Goal: Information Seeking & Learning: Learn about a topic

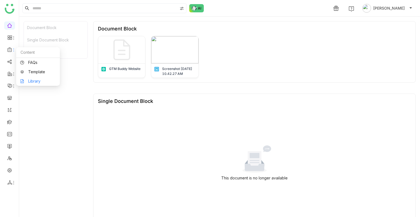
click at [41, 81] on link "Library" at bounding box center [38, 81] width 36 height 4
click at [41, 81] on body "1 Uday Bhanu Document Block Single Document Block Document Block Document Block…" at bounding box center [210, 108] width 420 height 217
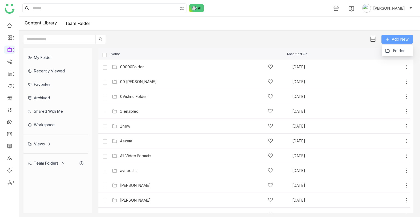
click at [393, 39] on span "Add New" at bounding box center [400, 39] width 17 height 6
click at [391, 51] on button "Folder" at bounding box center [395, 51] width 20 height 6
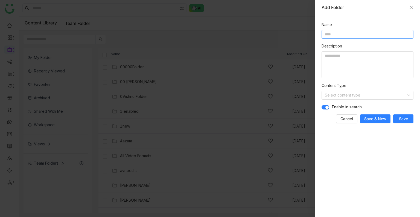
click at [343, 34] on input at bounding box center [368, 34] width 92 height 9
type input "**********"
click at [361, 95] on input at bounding box center [366, 95] width 82 height 8
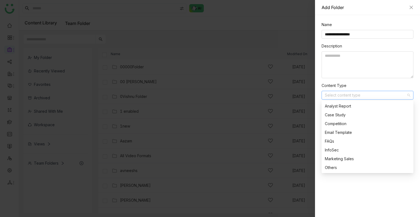
scroll to position [96, 0]
click at [337, 125] on div "Sales Plays" at bounding box center [366, 123] width 82 height 6
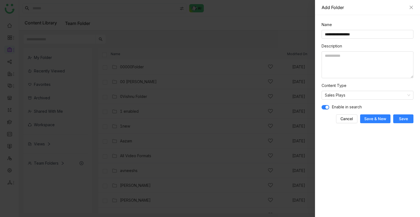
click at [403, 120] on span "Save" at bounding box center [403, 118] width 9 height 5
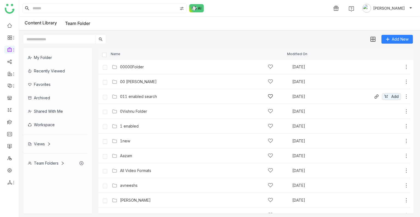
click at [163, 96] on div "011 enabled search" at bounding box center [196, 96] width 153 height 6
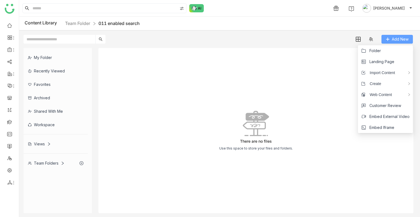
click at [389, 43] on button "Add New" at bounding box center [397, 39] width 31 height 9
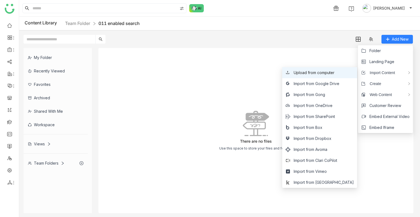
click at [332, 71] on span "Upload from computer" at bounding box center [314, 73] width 41 height 6
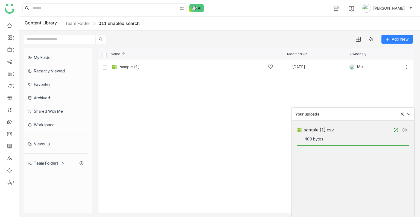
click at [273, 104] on cdk-virtual-scroll-viewport "sample (1) Aug 26, 2025 Me Add" at bounding box center [256, 135] width 315 height 153
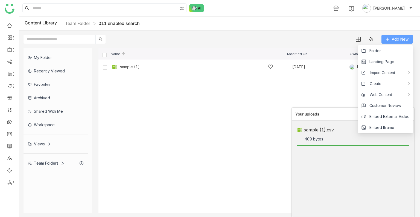
click at [391, 38] on button "Add New" at bounding box center [397, 39] width 31 height 9
click at [374, 48] on span "Folder" at bounding box center [375, 51] width 11 height 6
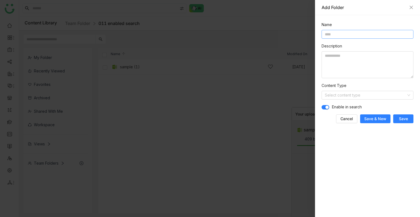
click at [335, 33] on input at bounding box center [368, 34] width 92 height 9
type input "**********"
click at [402, 117] on span "Save" at bounding box center [403, 118] width 9 height 5
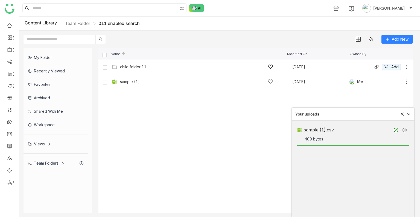
click at [154, 67] on div "child folder 11" at bounding box center [196, 67] width 153 height 6
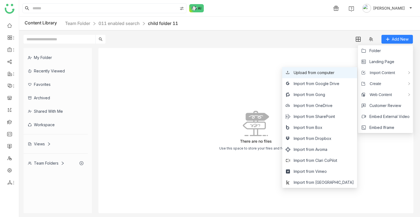
click at [346, 76] on li "Upload from computer" at bounding box center [320, 72] width 75 height 11
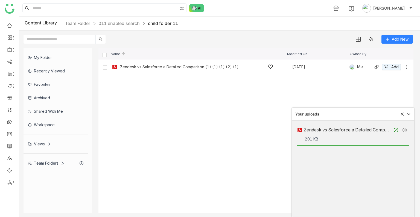
click at [217, 70] on div "Zendesk vs Salesforce a Detailed Comparison (1) (1) (1) (2) (1) Aug 26, 2025 Me…" at bounding box center [260, 66] width 299 height 8
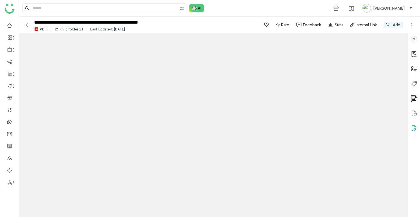
click at [414, 39] on img at bounding box center [414, 39] width 7 height 7
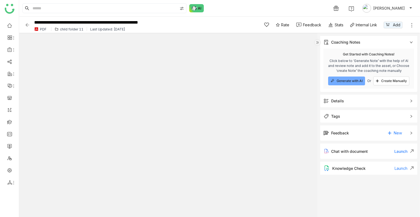
click at [326, 104] on div "Details" at bounding box center [369, 100] width 97 height 13
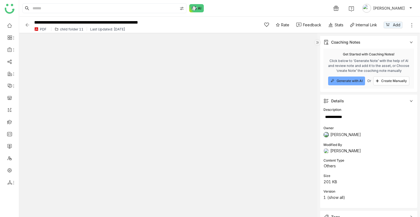
click at [26, 25] on img at bounding box center [27, 24] width 5 height 5
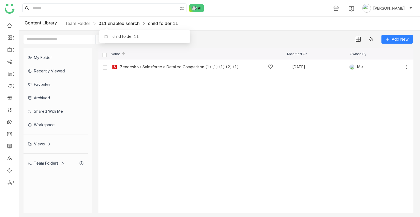
click at [128, 24] on link "011 enabled search" at bounding box center [119, 23] width 41 height 5
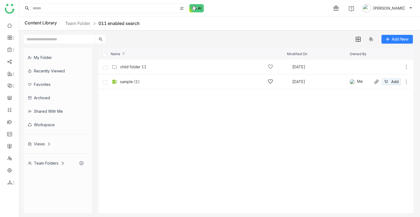
click at [226, 82] on div "sample (1)" at bounding box center [196, 82] width 153 height 6
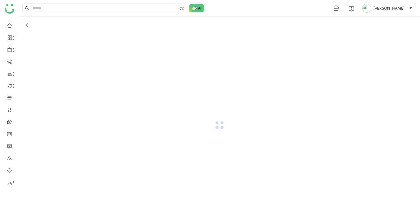
click at [226, 82] on div at bounding box center [219, 124] width 401 height 183
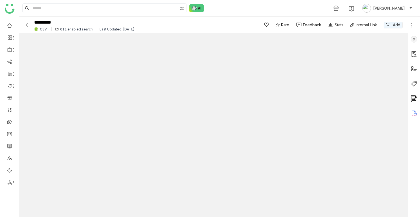
click at [414, 40] on img at bounding box center [414, 39] width 7 height 7
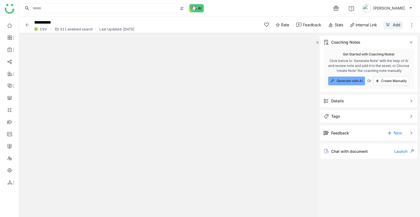
click at [335, 104] on div "Details" at bounding box center [369, 100] width 97 height 13
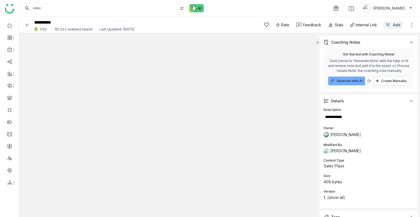
click at [27, 24] on img at bounding box center [27, 24] width 5 height 5
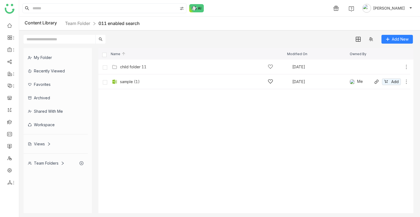
click at [407, 83] on icon at bounding box center [406, 81] width 5 height 5
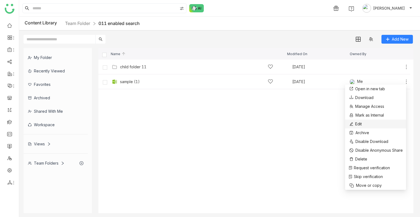
click at [355, 123] on button "Edit" at bounding box center [355, 123] width 13 height 7
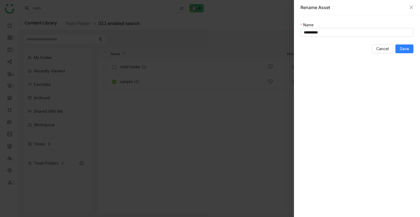
click at [414, 7] on div "Rename Asset" at bounding box center [357, 7] width 126 height 15
click at [411, 7] on icon "Close" at bounding box center [411, 7] width 3 height 3
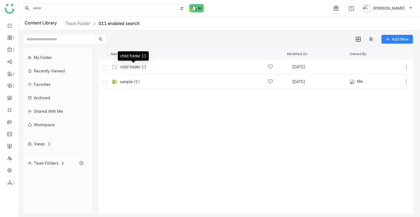
click at [129, 64] on div "child folder 11" at bounding box center [133, 57] width 31 height 13
click at [131, 67] on div "child folder 11" at bounding box center [133, 67] width 27 height 4
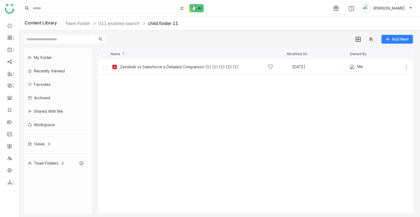
click at [169, 126] on cdk-virtual-scroll-viewport "Zendesk vs Salesforce a Detailed Comparison (1) (1) (1) (2) (1) Aug 26, 2025 Me…" at bounding box center [256, 135] width 315 height 153
click at [9, 120] on link at bounding box center [9, 121] width 5 height 5
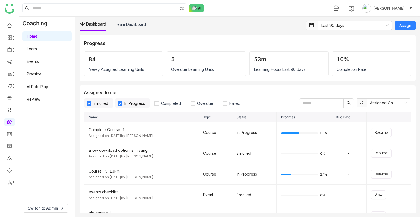
click at [43, 85] on link "AI Role Play" at bounding box center [37, 86] width 21 height 5
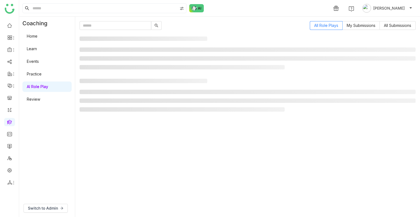
click at [43, 85] on link "AI Role Play" at bounding box center [37, 86] width 21 height 5
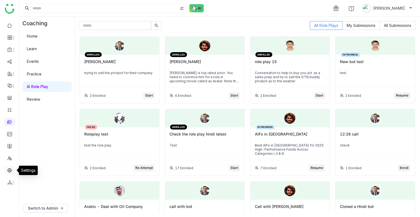
click at [9, 171] on link at bounding box center [9, 169] width 5 height 5
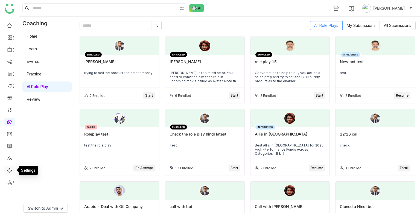
click at [9, 171] on link at bounding box center [9, 169] width 5 height 5
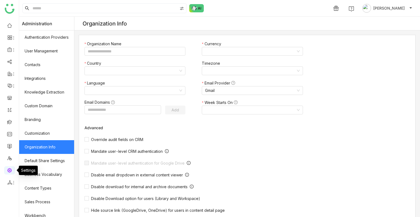
type input "*******"
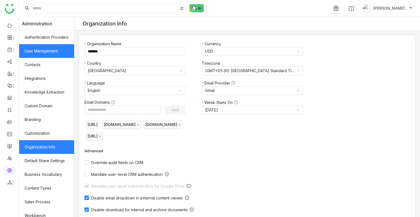
click at [46, 52] on link "User Management" at bounding box center [46, 51] width 55 height 14
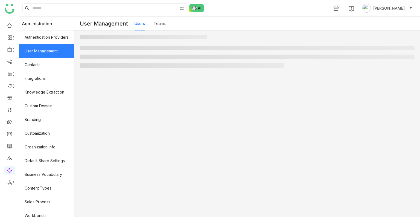
click at [46, 52] on link "User Management" at bounding box center [46, 51] width 55 height 14
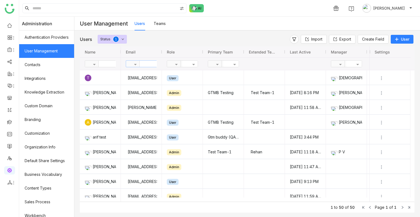
click at [150, 65] on input "text" at bounding box center [160, 63] width 40 height 6
type input "****"
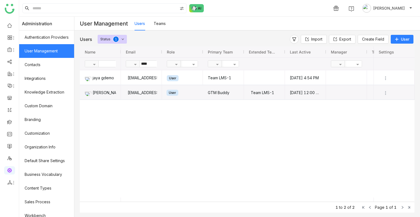
click at [178, 93] on div "User" at bounding box center [173, 93] width 12 height 6
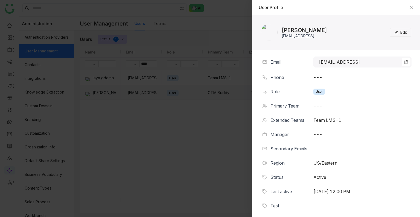
click at [391, 30] on button "Edit" at bounding box center [400, 32] width 21 height 9
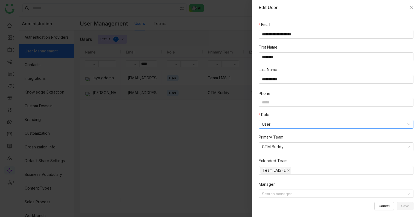
click at [283, 123] on nz-select-item "User" at bounding box center [336, 124] width 148 height 8
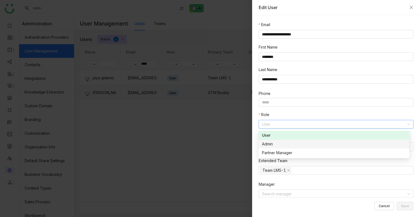
click at [270, 146] on div "Admin" at bounding box center [334, 144] width 144 height 6
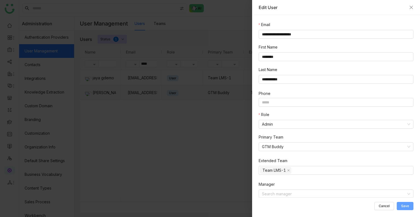
click at [407, 206] on span "Save" at bounding box center [406, 206] width 8 height 0
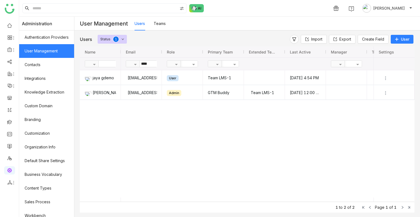
click at [201, 141] on div "jayagdemo@gmail.com User Team LMS-1 Aug 22, 2025, 4:54 PM jayasreel@gtmbuddy.ai…" at bounding box center [247, 133] width 253 height 127
click at [7, 23] on link at bounding box center [9, 25] width 5 height 5
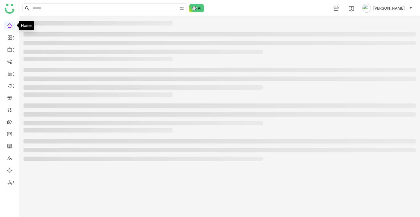
click at [7, 23] on link at bounding box center [9, 25] width 5 height 5
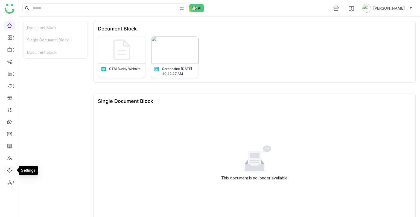
click at [10, 172] on link at bounding box center [9, 169] width 5 height 5
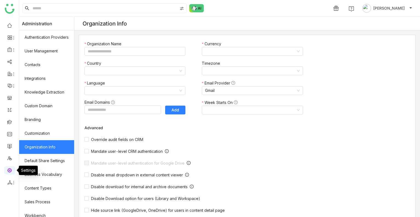
type input "*******"
click at [10, 172] on link at bounding box center [9, 169] width 5 height 5
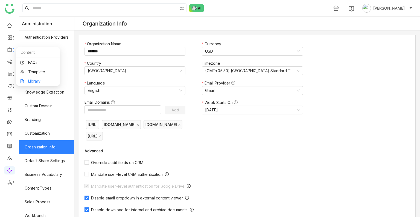
click at [50, 82] on link "Library" at bounding box center [38, 81] width 36 height 4
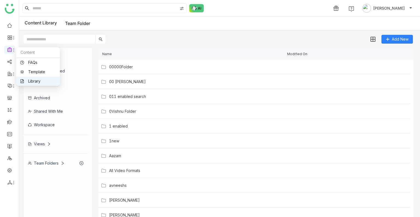
click at [50, 82] on link "Library" at bounding box center [38, 81] width 36 height 4
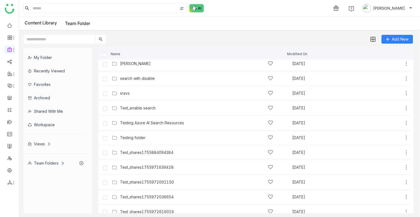
scroll to position [393, 0]
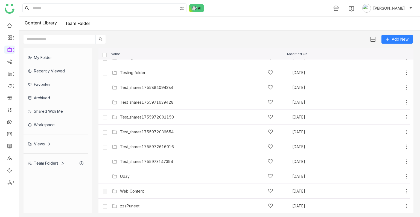
click at [67, 36] on input "text" at bounding box center [60, 39] width 72 height 9
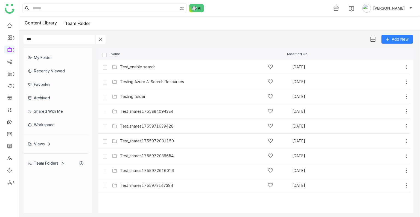
scroll to position [0, 0]
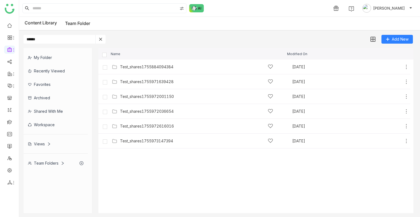
type input "******"
click at [373, 41] on img at bounding box center [372, 39] width 5 height 5
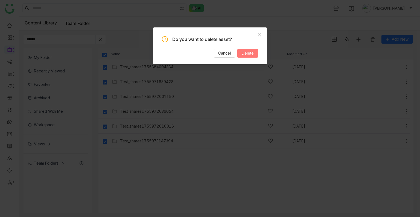
click at [248, 57] on button "Delete" at bounding box center [248, 53] width 21 height 9
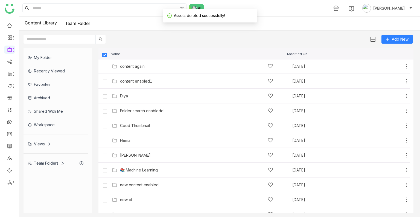
scroll to position [305, 0]
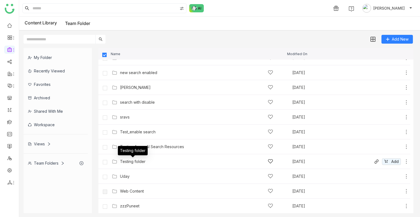
click at [136, 160] on div "Testing folder" at bounding box center [132, 161] width 25 height 4
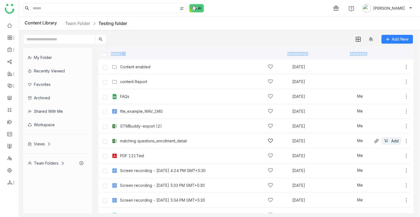
scroll to position [39, 0]
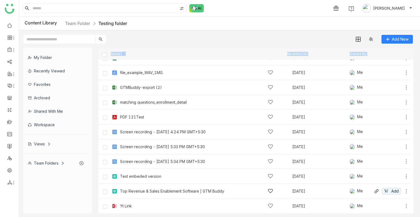
click at [146, 194] on div "Top Revenue & Sales Enablement Software | GTM Buddy Aug 16, 2025 Me Add" at bounding box center [260, 190] width 299 height 8
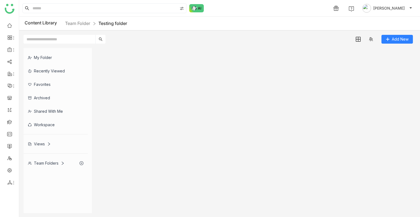
click at [146, 194] on gtmb-list-view at bounding box center [256, 130] width 315 height 165
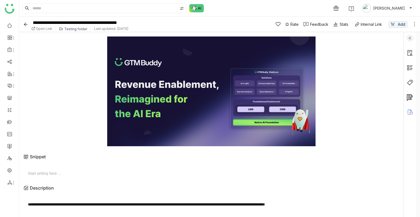
click at [314, 5] on div "1 Uday Bhanu" at bounding box center [219, 8] width 401 height 16
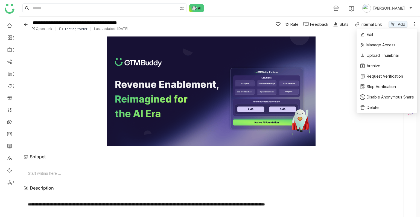
click at [416, 24] on icon at bounding box center [414, 23] width 5 height 5
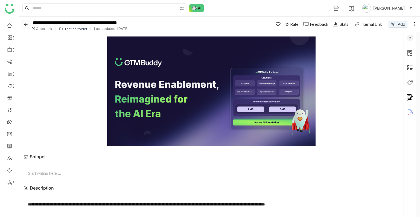
click at [26, 25] on icon "Back" at bounding box center [26, 24] width 4 height 4
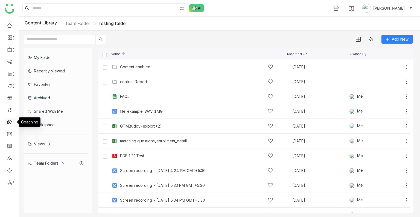
click at [7, 121] on link at bounding box center [9, 121] width 5 height 5
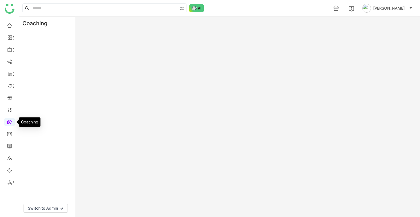
click at [7, 121] on link at bounding box center [9, 121] width 5 height 5
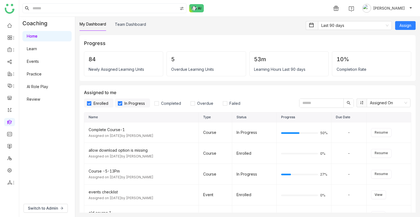
click at [45, 88] on link "AI Role Play" at bounding box center [37, 86] width 21 height 5
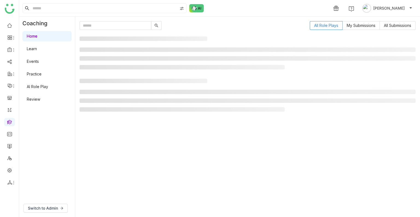
click at [45, 88] on link "AI Role Play" at bounding box center [37, 86] width 21 height 5
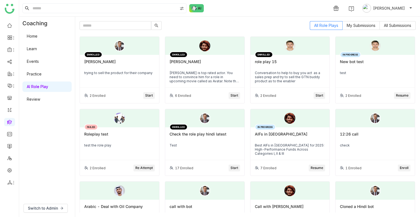
click at [117, 65] on div "Mr. Zhang" at bounding box center [119, 63] width 71 height 9
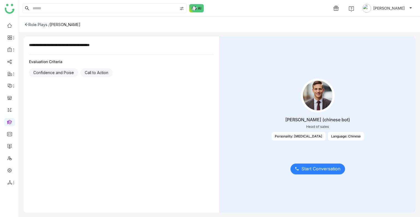
click at [316, 174] on button "Start Conversation" at bounding box center [318, 168] width 55 height 11
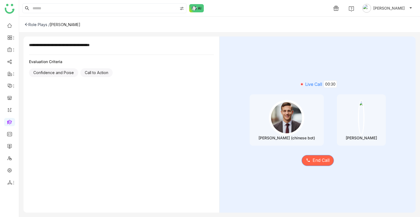
click at [318, 163] on span "End Call" at bounding box center [321, 160] width 17 height 7
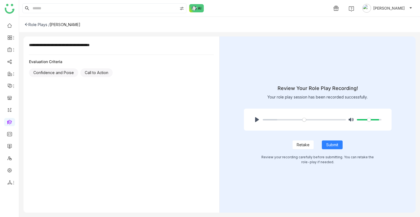
click at [298, 144] on span "Retake" at bounding box center [303, 145] width 13 height 6
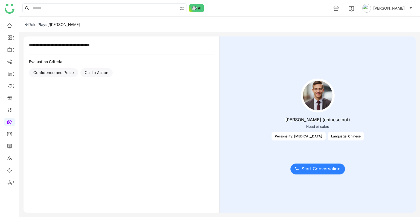
click at [309, 168] on span "Start Conversation" at bounding box center [321, 168] width 39 height 7
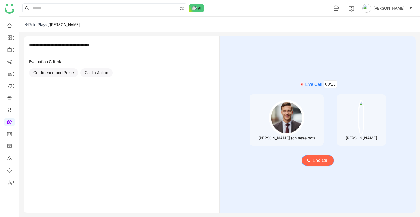
drag, startPoint x: 324, startPoint y: 153, endPoint x: 318, endPoint y: 161, distance: 10.1
click at [318, 161] on div "End Call" at bounding box center [317, 156] width 179 height 23
click at [318, 161] on span "End Call" at bounding box center [321, 160] width 17 height 7
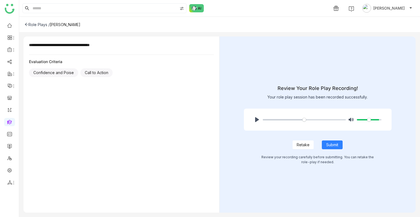
click at [302, 145] on span "Retake" at bounding box center [303, 145] width 13 height 6
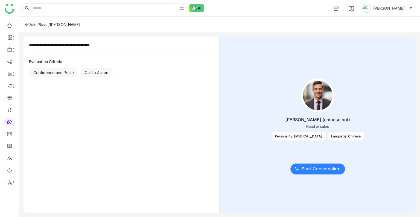
click at [309, 165] on span "Start Conversation" at bounding box center [321, 168] width 39 height 7
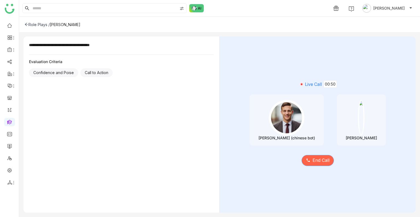
click at [327, 159] on span "End Call" at bounding box center [321, 160] width 17 height 7
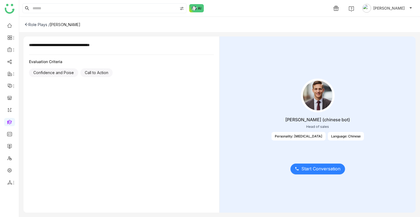
click at [304, 169] on span "Start Conversation" at bounding box center [321, 168] width 39 height 7
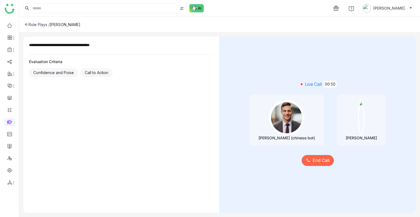
click at [317, 160] on span "End Call" at bounding box center [321, 160] width 17 height 7
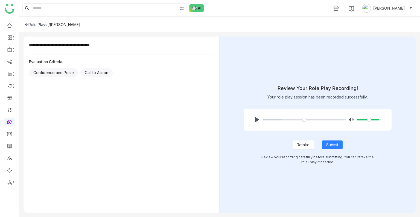
click at [302, 145] on span "Retake" at bounding box center [303, 145] width 13 height 6
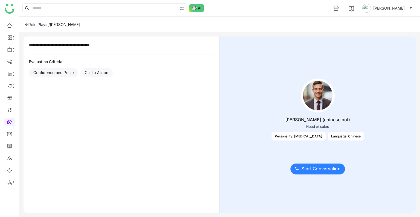
click at [306, 168] on span "Start Conversation" at bounding box center [321, 168] width 39 height 7
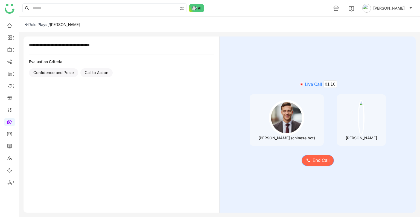
click at [319, 161] on span "End Call" at bounding box center [321, 160] width 17 height 7
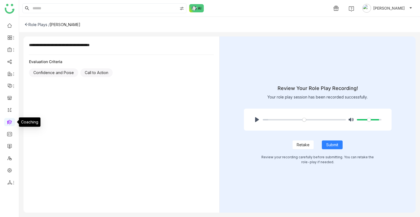
click at [7, 122] on link at bounding box center [9, 121] width 5 height 5
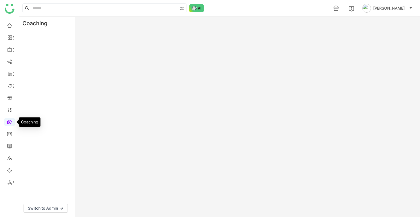
click at [7, 122] on link at bounding box center [9, 121] width 5 height 5
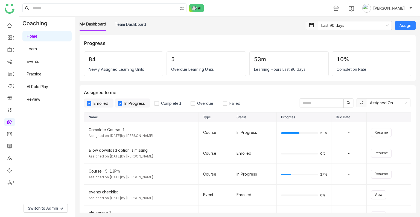
click at [39, 87] on link "AI Role Play" at bounding box center [37, 86] width 21 height 5
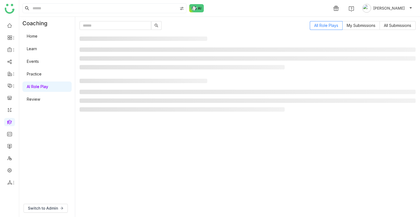
click at [39, 87] on link "AI Role Play" at bounding box center [37, 86] width 21 height 5
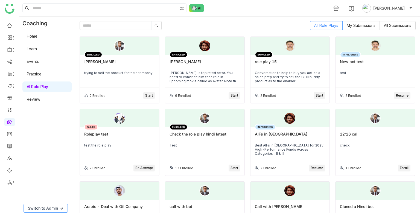
click at [51, 209] on span "Switch to Admin" at bounding box center [43, 208] width 30 height 6
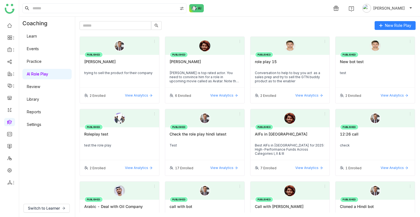
click at [37, 123] on link "Settings" at bounding box center [34, 124] width 15 height 5
drag, startPoint x: 51, startPoint y: 209, endPoint x: 37, endPoint y: 123, distance: 86.7
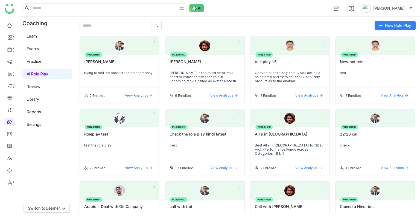
click at [37, 123] on link "Settings" at bounding box center [34, 124] width 15 height 5
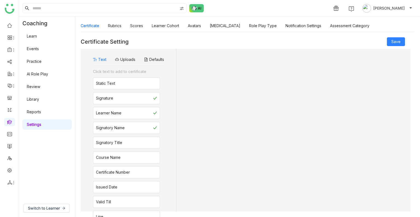
click at [37, 123] on link "Settings" at bounding box center [34, 124] width 15 height 5
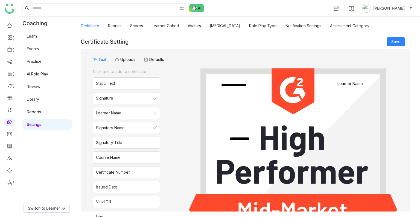
click at [37, 123] on link "Settings" at bounding box center [34, 124] width 15 height 5
click at [191, 24] on link "Avatars" at bounding box center [194, 25] width 13 height 5
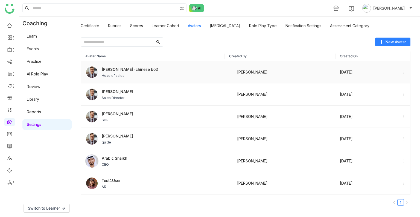
click at [126, 72] on div "Zhang (chinese bot) Head of sales" at bounding box center [130, 72] width 57 height 12
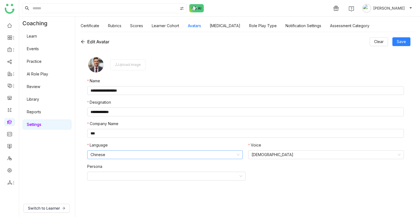
click at [138, 154] on nz-select-item "Chinese" at bounding box center [165, 154] width 149 height 8
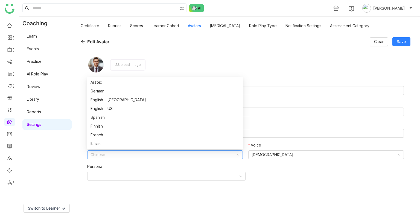
scroll to position [44, 0]
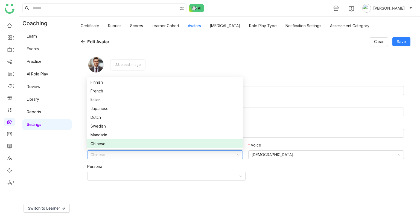
click at [136, 183] on div "Persona" at bounding box center [245, 173] width 317 height 21
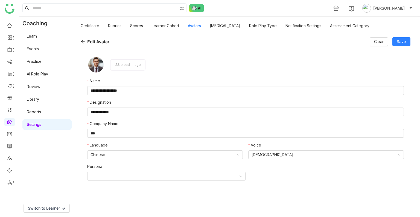
click at [82, 41] on icon at bounding box center [83, 42] width 4 height 4
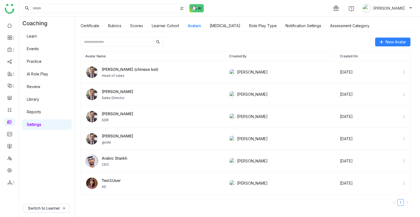
click at [43, 72] on link "AI Role Play" at bounding box center [37, 73] width 21 height 5
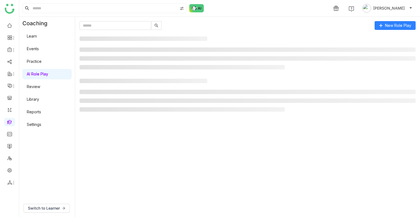
click at [43, 72] on link "AI Role Play" at bounding box center [37, 73] width 21 height 5
click at [47, 206] on span "Switch to Learner" at bounding box center [44, 208] width 32 height 6
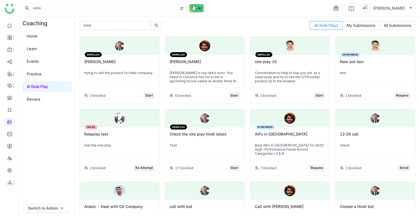
click at [121, 81] on div "ENROLLED Mr. Zhang trying to sell the product for their company" at bounding box center [119, 71] width 79 height 33
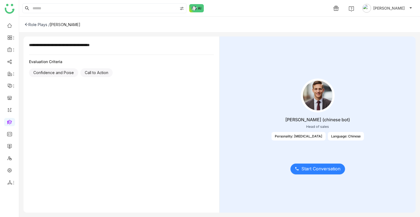
click at [308, 170] on span "Start Conversation" at bounding box center [321, 168] width 39 height 7
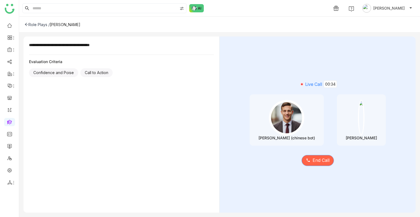
click at [321, 162] on span "End Call" at bounding box center [321, 160] width 17 height 7
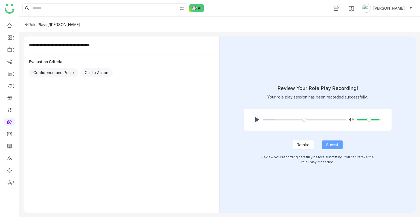
click at [337, 147] on span "Submit" at bounding box center [333, 145] width 12 height 6
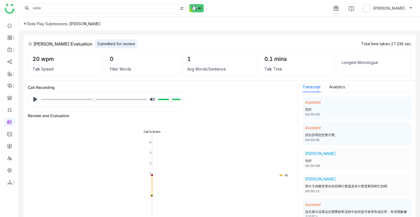
scroll to position [13, 0]
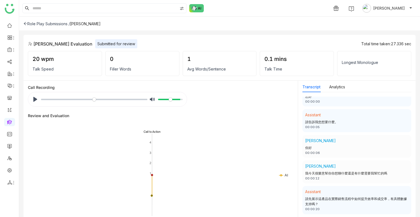
click at [27, 24] on div "Role Play Submissions /" at bounding box center [47, 23] width 47 height 5
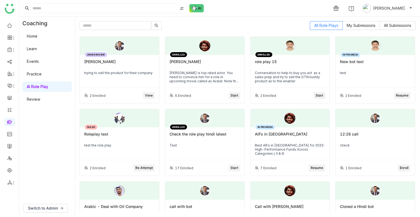
click at [38, 38] on link "Home" at bounding box center [32, 36] width 11 height 5
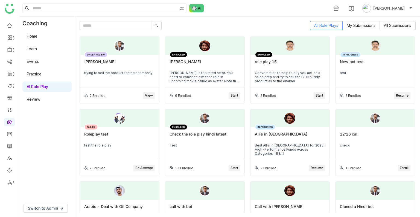
click at [38, 38] on link "Home" at bounding box center [32, 36] width 11 height 5
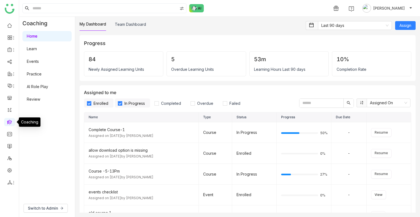
click at [9, 123] on link at bounding box center [9, 121] width 5 height 5
click at [7, 123] on link at bounding box center [9, 121] width 5 height 5
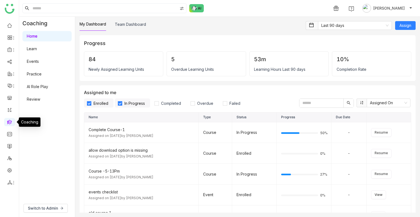
click at [7, 123] on link at bounding box center [9, 121] width 5 height 5
click at [10, 123] on link at bounding box center [9, 121] width 5 height 5
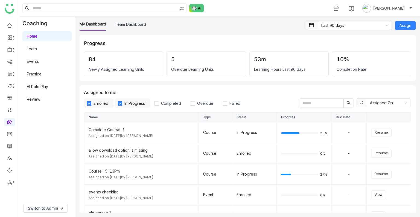
click at [35, 89] on link "AI Role Play" at bounding box center [37, 86] width 21 height 5
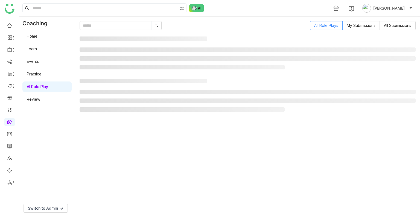
click at [35, 89] on link "AI Role Play" at bounding box center [37, 86] width 21 height 5
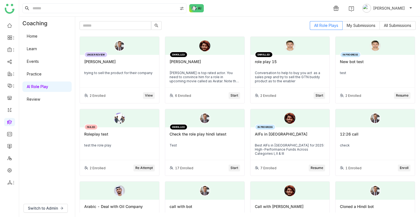
click at [10, 117] on ul at bounding box center [9, 104] width 19 height 172
click at [49, 206] on span "Switch to Admin" at bounding box center [43, 208] width 30 height 6
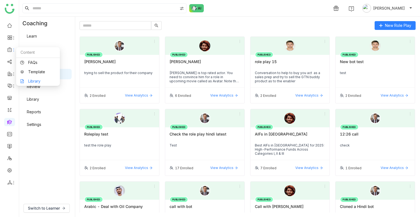
click at [38, 82] on link "Library" at bounding box center [38, 81] width 36 height 4
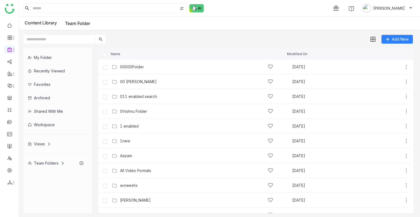
click at [47, 163] on div "Team Folders" at bounding box center [46, 162] width 37 height 5
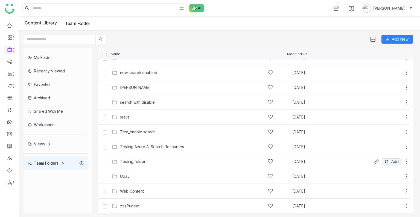
click at [130, 157] on div "Testing folder Aug 16, 2025 Add" at bounding box center [260, 161] width 299 height 8
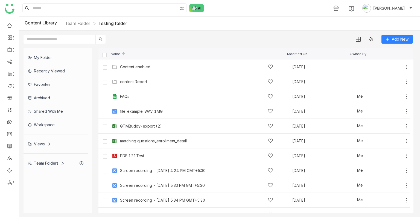
click at [244, 42] on div "Add New" at bounding box center [218, 36] width 399 height 13
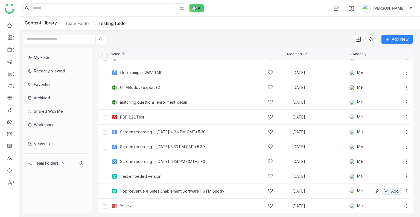
click at [191, 188] on div "Top Revenue & Sales Enablement Software | GTM Buddy" at bounding box center [196, 191] width 153 height 6
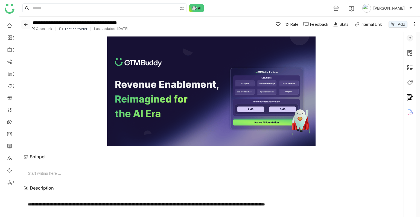
click at [26, 26] on icon "Back" at bounding box center [26, 24] width 4 height 4
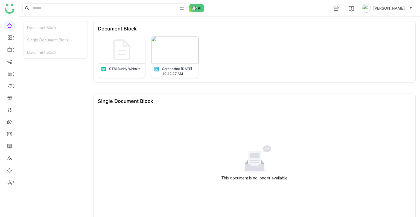
click at [10, 165] on ul at bounding box center [9, 104] width 19 height 172
click at [10, 167] on link at bounding box center [9, 169] width 5 height 5
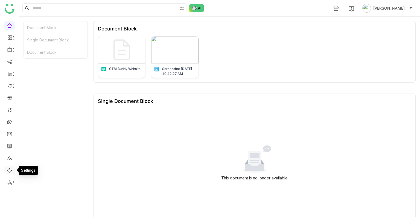
click at [10, 167] on link at bounding box center [9, 169] width 5 height 5
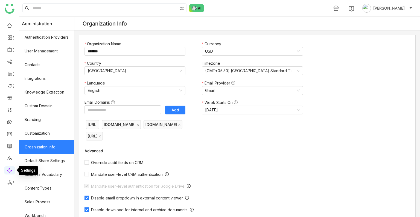
click at [10, 167] on link at bounding box center [9, 169] width 5 height 5
click at [8, 120] on link at bounding box center [9, 121] width 5 height 5
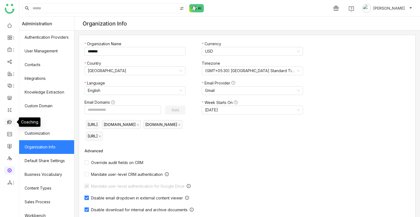
click at [8, 120] on link at bounding box center [9, 121] width 5 height 5
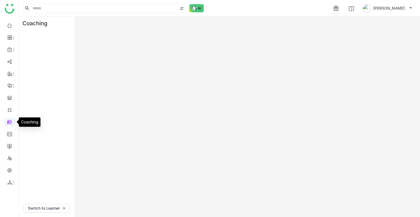
click at [8, 120] on link at bounding box center [9, 121] width 5 height 5
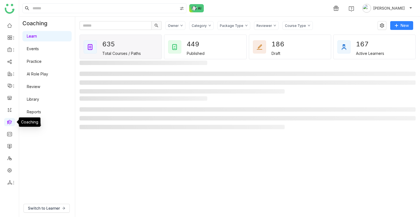
click at [8, 120] on link at bounding box center [9, 121] width 5 height 5
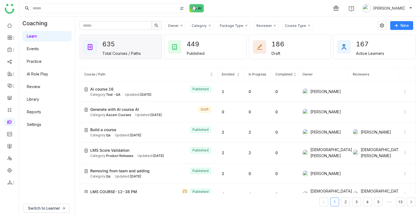
click at [47, 73] on link "AI Role Play" at bounding box center [37, 73] width 21 height 5
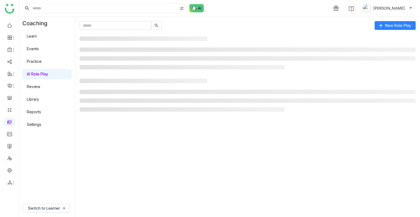
click at [47, 73] on link "AI Role Play" at bounding box center [37, 73] width 21 height 5
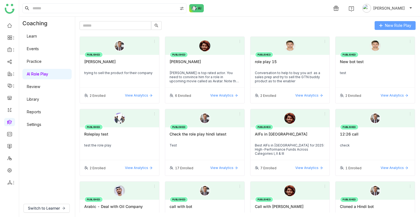
click at [394, 24] on span "New Role Play" at bounding box center [398, 25] width 26 height 6
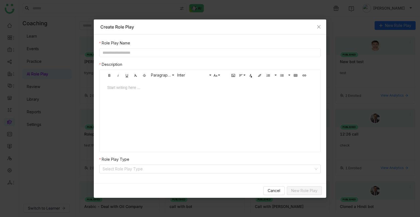
click at [158, 51] on input "text" at bounding box center [210, 52] width 222 height 9
click at [319, 25] on icon "Close" at bounding box center [319, 27] width 4 height 4
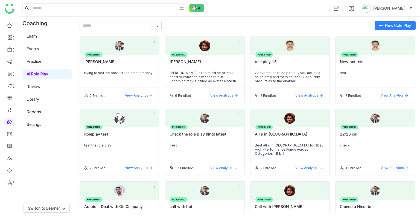
click at [40, 122] on link "Settings" at bounding box center [34, 124] width 15 height 5
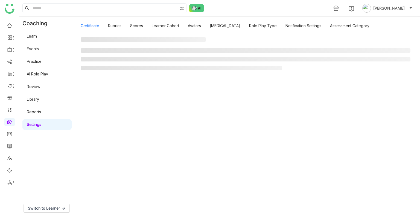
click at [40, 122] on link "Settings" at bounding box center [34, 124] width 15 height 5
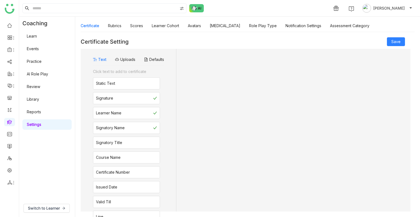
click at [40, 122] on link "Settings" at bounding box center [34, 124] width 15 height 5
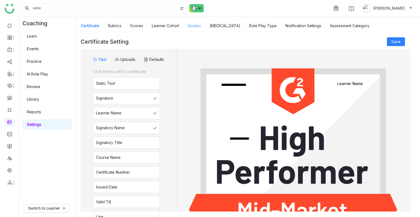
click at [193, 28] on link "Avatars" at bounding box center [194, 25] width 13 height 5
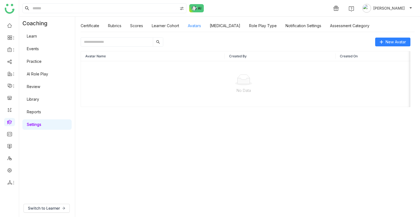
click at [193, 28] on link "Avatars" at bounding box center [194, 25] width 13 height 5
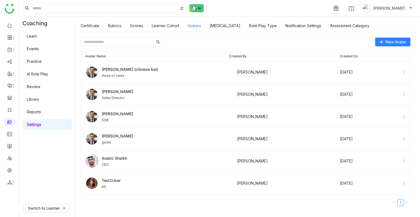
click at [193, 28] on link "Avatars" at bounding box center [194, 25] width 13 height 5
click at [392, 47] on div "Avatar Name Created By Created On Zhang (chinese bot) Head of sales Uday Bhanu …" at bounding box center [246, 128] width 330 height 163
click at [390, 45] on span "New Avatar" at bounding box center [396, 42] width 21 height 6
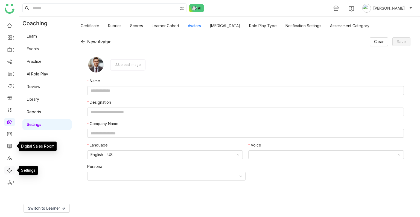
click at [7, 170] on link at bounding box center [9, 169] width 5 height 5
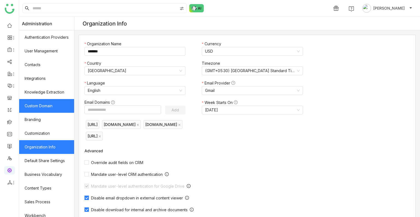
scroll to position [74, 0]
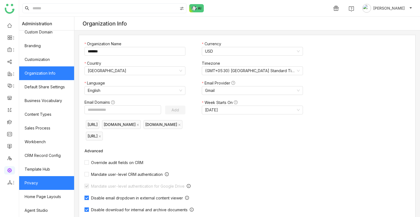
click at [51, 179] on link "Privacy" at bounding box center [46, 183] width 55 height 14
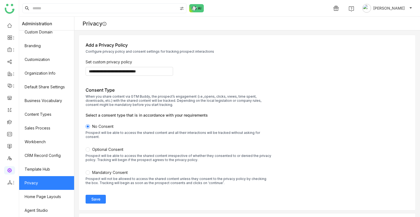
click at [104, 194] on button "Save" at bounding box center [96, 198] width 20 height 9
click at [9, 148] on link at bounding box center [9, 145] width 5 height 5
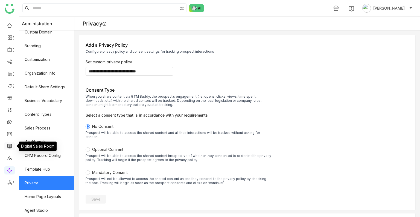
click at [9, 148] on link at bounding box center [9, 145] width 5 height 5
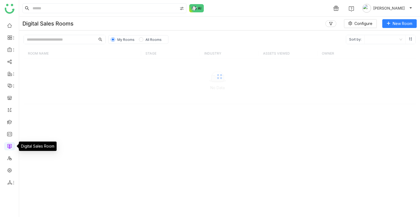
click at [9, 148] on link at bounding box center [9, 145] width 5 height 5
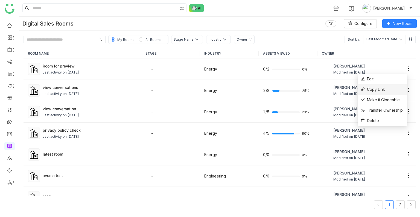
click at [383, 89] on span "Copy Link" at bounding box center [373, 89] width 24 height 6
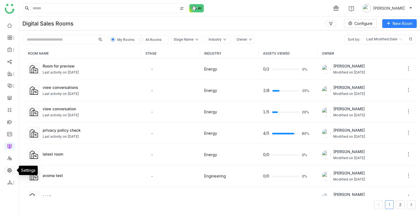
click at [12, 169] on link at bounding box center [9, 169] width 5 height 5
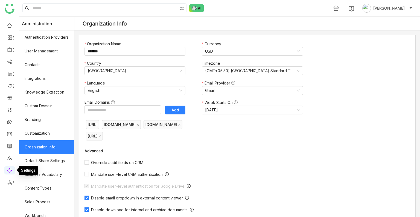
click at [12, 169] on link at bounding box center [9, 169] width 5 height 5
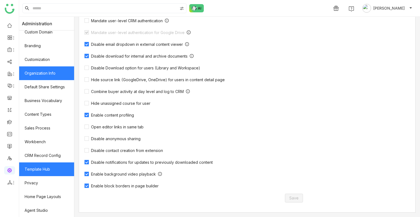
scroll to position [73, 0]
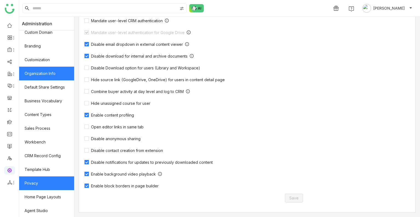
click at [35, 181] on link "Privacy" at bounding box center [46, 183] width 55 height 14
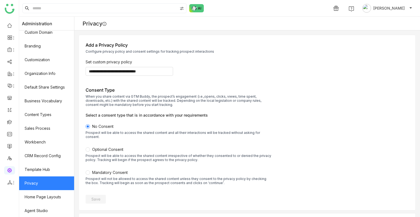
click at [35, 181] on link "Privacy" at bounding box center [46, 183] width 55 height 14
click at [9, 146] on link at bounding box center [9, 145] width 5 height 5
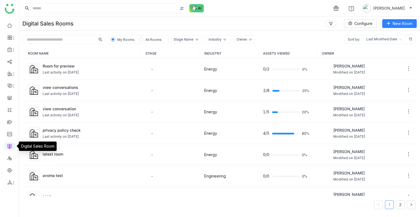
click at [9, 146] on link at bounding box center [9, 145] width 5 height 5
click at [77, 66] on div "Room for preview" at bounding box center [90, 66] width 94 height 6
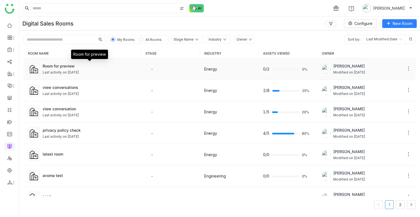
click at [77, 66] on div "Room for preview" at bounding box center [90, 66] width 94 height 6
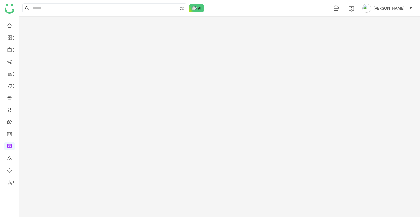
click at [77, 66] on gtmb-room-detail "New Room" at bounding box center [219, 117] width 401 height 200
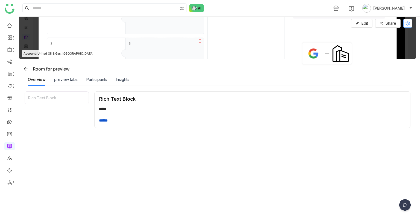
click at [408, 26] on button at bounding box center [408, 23] width 9 height 9
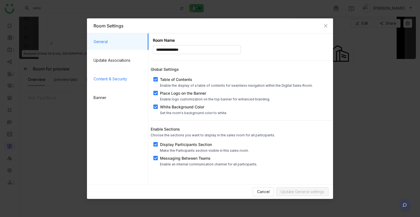
click at [118, 85] on span "Content & Security" at bounding box center [119, 79] width 51 height 16
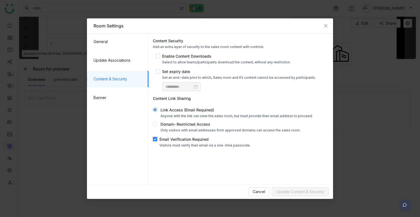
click at [163, 145] on div "Visitors must verify their email via a one-time passcode." at bounding box center [205, 145] width 91 height 4
click at [293, 191] on span "Update Content & Security" at bounding box center [300, 191] width 48 height 6
click at [325, 22] on span "Close" at bounding box center [326, 25] width 15 height 15
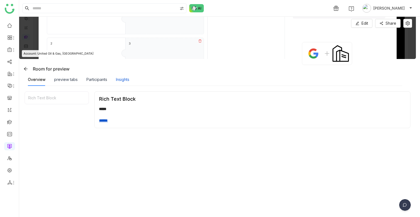
click at [118, 77] on div "Insights" at bounding box center [122, 79] width 13 height 6
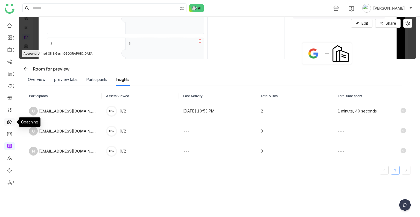
click at [10, 122] on link at bounding box center [9, 121] width 5 height 5
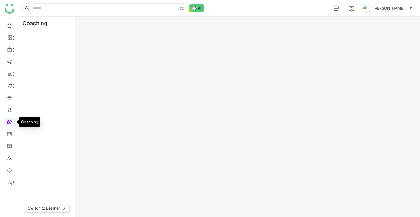
click at [10, 122] on link at bounding box center [9, 121] width 5 height 5
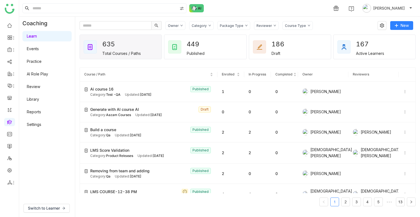
click at [39, 99] on link "Library" at bounding box center [33, 99] width 12 height 5
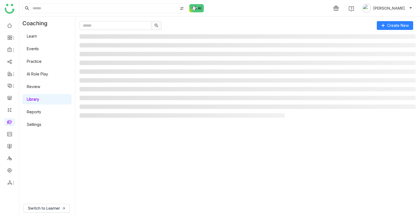
click at [39, 99] on link "Library" at bounding box center [33, 99] width 12 height 5
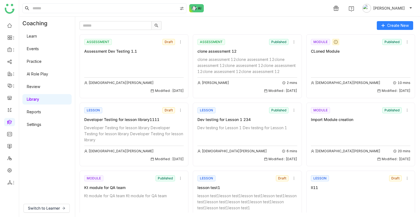
click at [390, 32] on gtmb-course-listing "ASSESSMENT Draft Assessment Dev Testing 1.1 [PERSON_NAME] Modified : [DATE] ASS…" at bounding box center [248, 121] width 336 height 182
click at [387, 26] on button "Create New" at bounding box center [395, 25] width 36 height 9
click at [389, 57] on span "Lesson" at bounding box center [389, 57] width 17 height 6
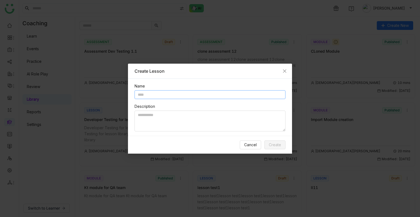
click at [162, 94] on input "text" at bounding box center [210, 94] width 151 height 9
type input "**********"
click at [277, 142] on span "Create" at bounding box center [275, 145] width 12 height 6
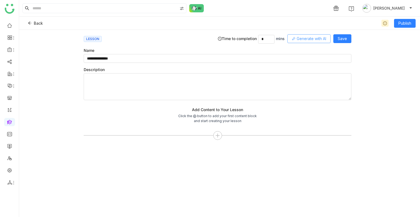
click at [300, 36] on span "Generate with AI" at bounding box center [312, 39] width 30 height 6
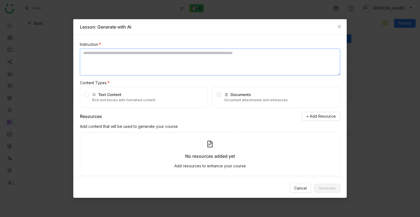
click at [163, 75] on textarea at bounding box center [210, 61] width 261 height 27
type textarea "**********"
click at [308, 124] on div "Add content that will be used to generate your course" at bounding box center [210, 126] width 261 height 6
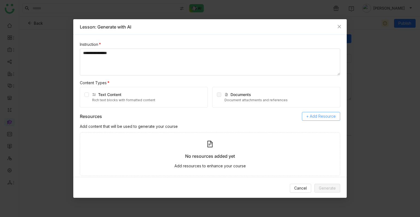
click at [307, 117] on span "+ Add Resource" at bounding box center [322, 116] width 30 height 6
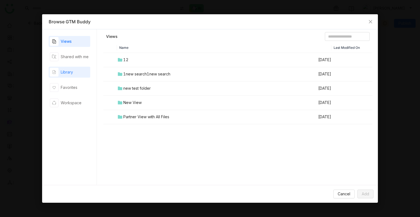
click at [71, 73] on div "Library" at bounding box center [67, 72] width 12 height 6
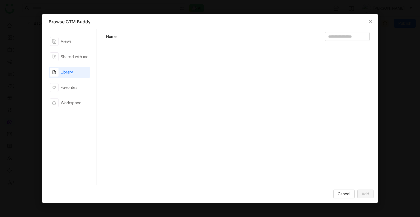
click at [71, 73] on div "Library" at bounding box center [67, 72] width 12 height 6
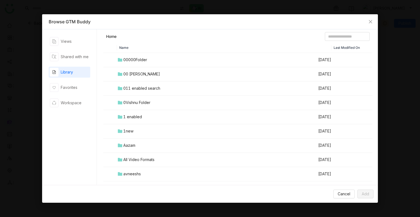
click at [149, 70] on td "00 [PERSON_NAME]" at bounding box center [217, 74] width 201 height 14
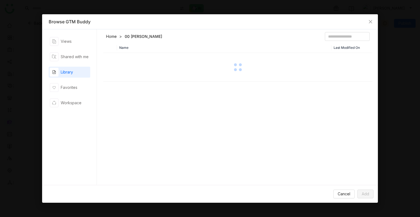
click at [149, 70] on div at bounding box center [238, 66] width 269 height 27
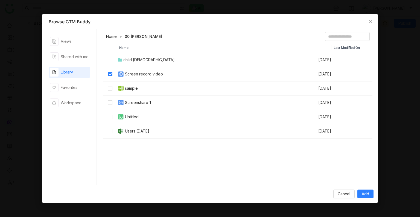
click at [108, 93] on td at bounding box center [110, 88] width 14 height 14
click at [112, 121] on td at bounding box center [110, 117] width 14 height 14
click at [368, 194] on span "Add" at bounding box center [365, 194] width 7 height 6
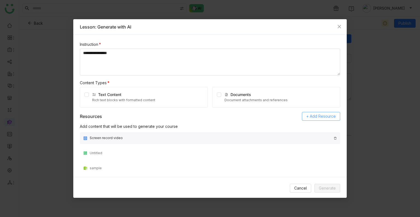
scroll to position [39, 0]
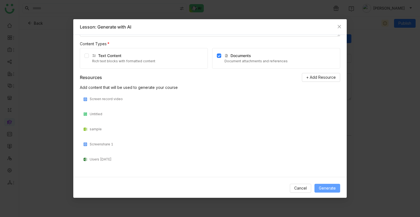
click at [324, 186] on span "Generate" at bounding box center [327, 188] width 17 height 6
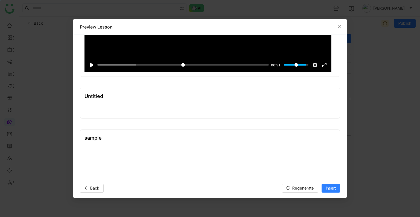
scroll to position [96, 0]
click at [115, 101] on div "Untitled" at bounding box center [210, 102] width 261 height 31
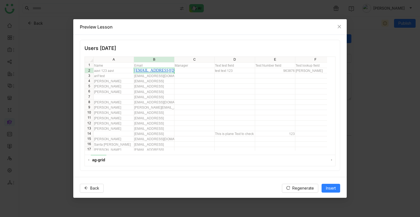
scroll to position [0, 0]
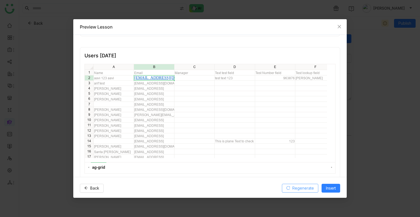
click at [306, 187] on span "Regenerate" at bounding box center [304, 188] width 22 height 6
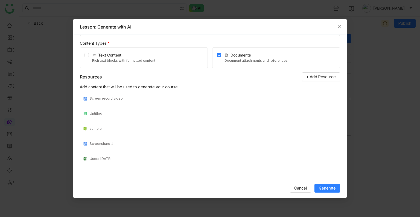
scroll to position [39, 0]
click at [317, 186] on button "Generate" at bounding box center [328, 187] width 26 height 9
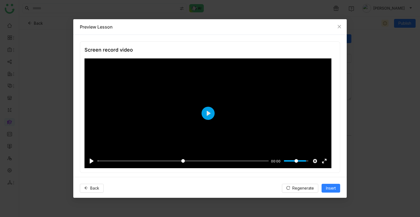
scroll to position [419, 0]
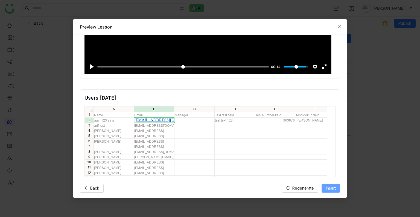
click at [339, 188] on button "Insert" at bounding box center [331, 187] width 19 height 9
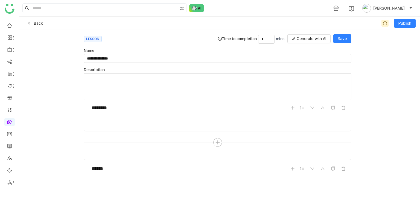
scroll to position [0, 0]
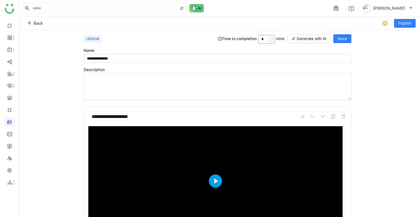
click at [264, 38] on input "*" at bounding box center [267, 39] width 16 height 8
type input "*"
click at [339, 37] on span "Save" at bounding box center [342, 39] width 9 height 6
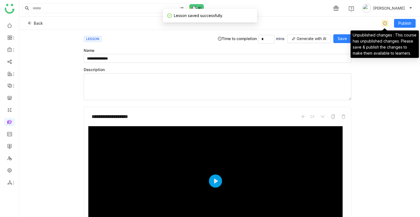
click at [401, 27] on div "Unpublished changes : This course has unpublished changes. Please save & publis…" at bounding box center [385, 42] width 68 height 31
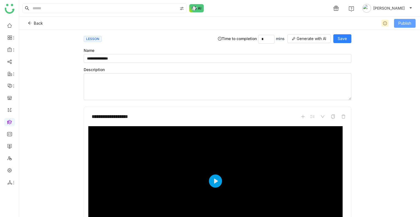
click at [403, 23] on span "Publish" at bounding box center [405, 23] width 13 height 6
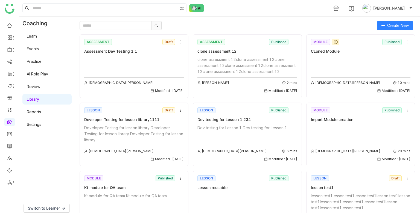
click at [132, 30] on gtmb-course-listing "ASSESSMENT Draft Assessment Dev Testing 1.1 Vishnu Vardhan Modified : 01/08/202…" at bounding box center [248, 121] width 336 height 182
click at [122, 28] on input "text" at bounding box center [116, 25] width 72 height 9
paste input "**********"
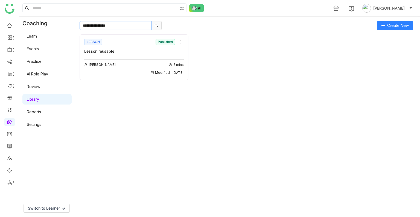
type input "**********"
click at [134, 57] on div "Uday Bhanu 2 mins Modified : 26/08/2025" at bounding box center [134, 65] width 100 height 19
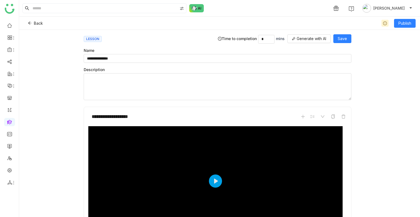
scroll to position [554, 0]
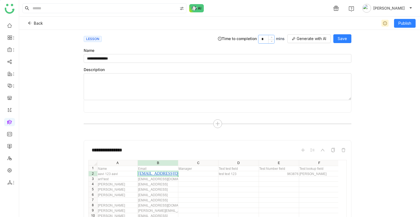
click at [264, 38] on input "*" at bounding box center [267, 39] width 16 height 8
type input "*"
click at [337, 38] on button "Save" at bounding box center [343, 38] width 18 height 9
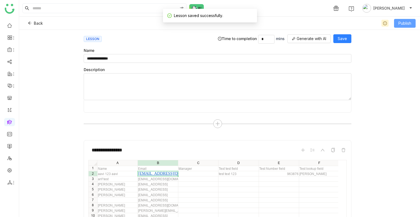
click at [399, 21] on span "Publish" at bounding box center [405, 23] width 13 height 6
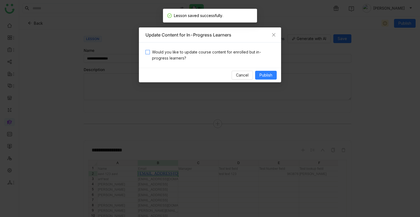
click at [206, 55] on span "Would you like to update course content for enrolled but in-progress learners?" at bounding box center [212, 55] width 125 height 12
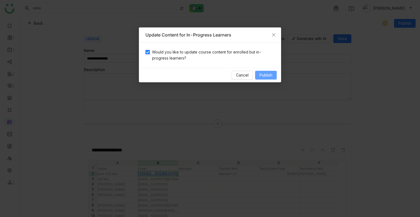
click at [266, 74] on span "Publish" at bounding box center [266, 75] width 13 height 6
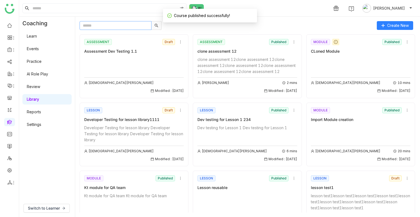
click at [114, 28] on input "text" at bounding box center [116, 25] width 72 height 9
paste input "**********"
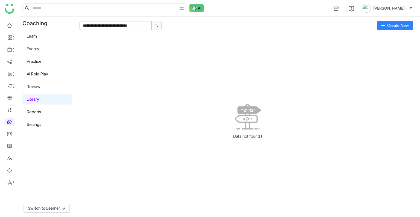
drag, startPoint x: 145, startPoint y: 27, endPoint x: 113, endPoint y: 23, distance: 32.3
click at [113, 23] on input "**********" at bounding box center [116, 25] width 72 height 9
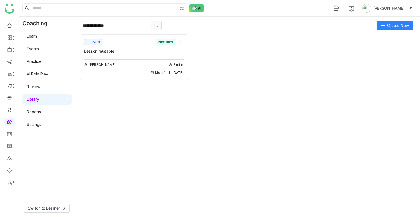
type input "**********"
click at [140, 62] on div "Uday Bhanu 2 mins" at bounding box center [134, 64] width 100 height 5
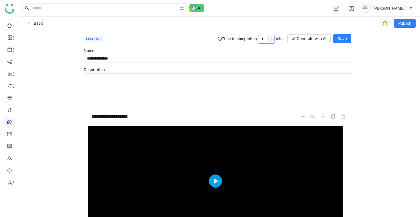
click at [266, 37] on input "*" at bounding box center [267, 39] width 16 height 8
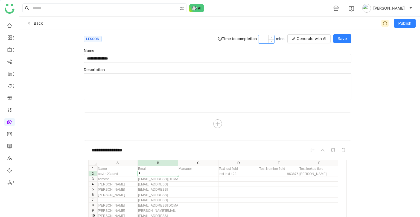
click at [261, 39] on body "**********" at bounding box center [210, 108] width 420 height 217
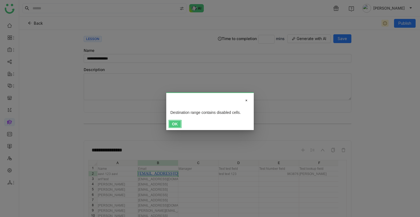
click at [172, 125] on button "OK" at bounding box center [175, 124] width 13 height 8
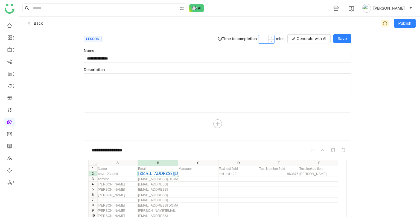
click at [265, 40] on input at bounding box center [267, 39] width 16 height 8
type input "*"
click at [346, 38] on span "Save" at bounding box center [342, 39] width 9 height 6
click at [37, 23] on span "Back" at bounding box center [38, 23] width 9 height 6
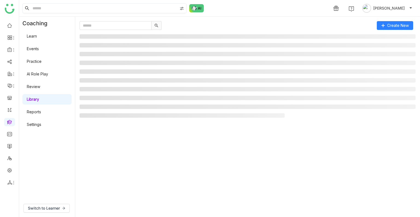
click at [60, 6] on input at bounding box center [104, 8] width 146 height 9
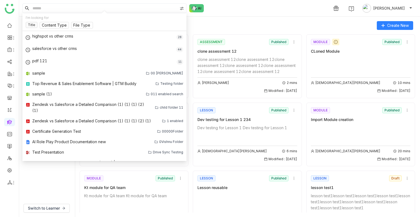
click at [97, 25] on div "Title Content Type File Type" at bounding box center [105, 26] width 158 height 9
click at [227, 21] on div "Create New ASSESSMENT Draft Assessment Dev Testing 1.1 Vishnu Vardhan Modified …" at bounding box center [247, 117] width 345 height 200
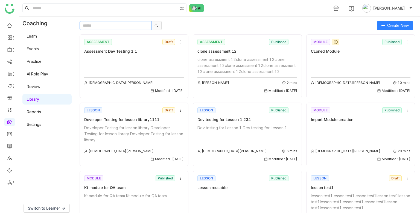
click at [116, 25] on input "text" at bounding box center [116, 25] width 72 height 9
paste input "**********"
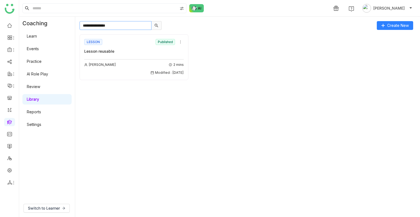
type input "**********"
click at [149, 52] on div "Lesson reusable" at bounding box center [134, 51] width 100 height 6
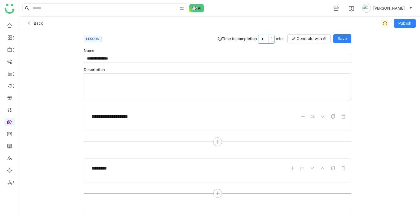
type input "*"
click at [269, 38] on span at bounding box center [272, 37] width 6 height 5
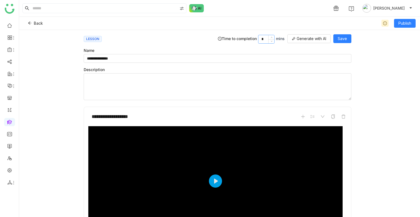
click at [264, 38] on input "*" at bounding box center [267, 39] width 16 height 8
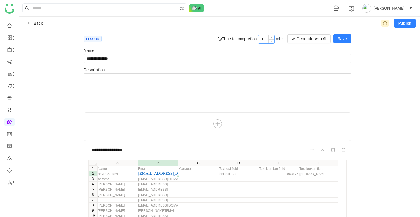
click at [263, 38] on input "*" at bounding box center [267, 39] width 16 height 8
type input "*"
click at [343, 38] on span "Save" at bounding box center [342, 39] width 9 height 6
click at [38, 22] on span "Back" at bounding box center [38, 23] width 9 height 6
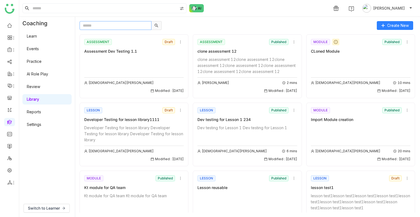
click at [107, 28] on input "text" at bounding box center [116, 25] width 72 height 9
paste input "**********"
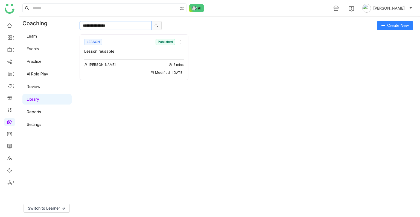
type input "**********"
click at [127, 21] on input "**********" at bounding box center [116, 25] width 72 height 9
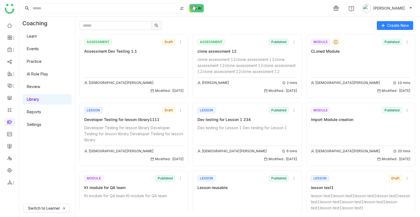
click at [240, 25] on div at bounding box center [227, 25] width 294 height 9
click at [9, 122] on link at bounding box center [9, 121] width 5 height 5
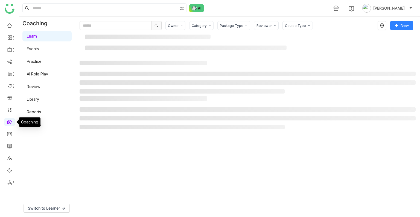
click at [9, 122] on link at bounding box center [9, 121] width 5 height 5
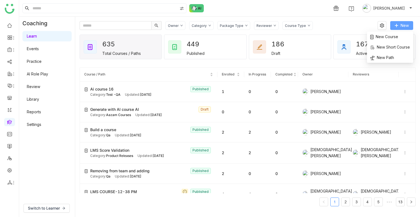
click at [401, 29] on button "New" at bounding box center [402, 25] width 23 height 9
click at [387, 39] on span "New Course" at bounding box center [385, 37] width 28 height 6
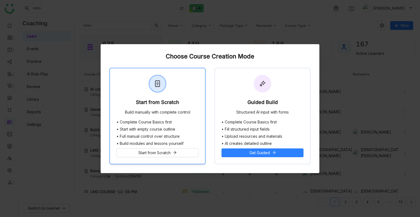
click at [178, 89] on div "Start from Scratch Build manually with complete control" at bounding box center [157, 93] width 95 height 51
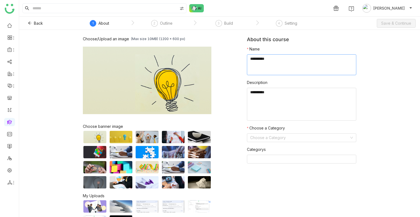
click at [276, 67] on textarea at bounding box center [302, 64] width 110 height 21
type textarea "**********"
click at [265, 137] on input at bounding box center [299, 137] width 99 height 8
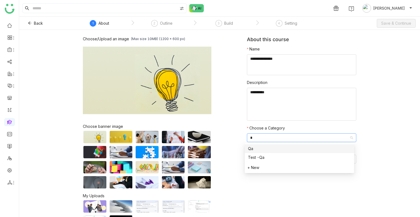
type input "**"
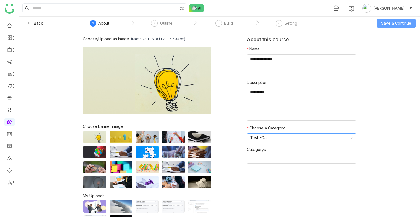
click at [396, 24] on span "Save & Continue" at bounding box center [397, 23] width 30 height 6
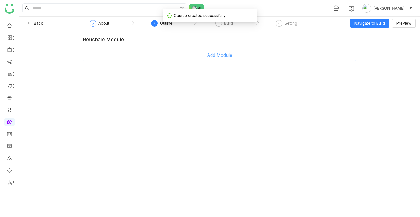
click at [230, 51] on button "Add Module" at bounding box center [220, 55] width 274 height 11
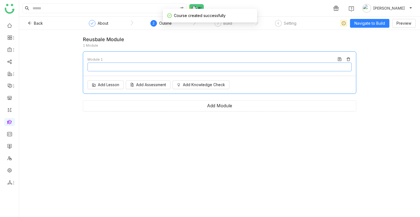
type input "********"
click at [224, 28] on div "3 Build" at bounding box center [224, 25] width 18 height 10
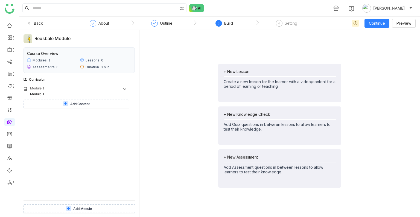
click at [78, 102] on span "Add Content" at bounding box center [79, 103] width 19 height 5
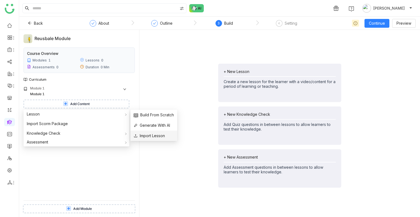
click at [146, 136] on span "Import Lesson" at bounding box center [149, 135] width 31 height 6
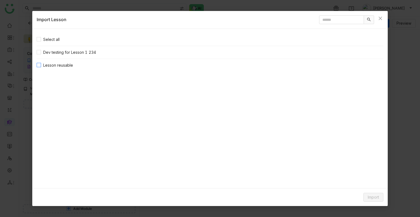
click at [59, 67] on span "Lesson reusable" at bounding box center [58, 65] width 34 height 6
click at [53, 67] on span "Lesson reusable" at bounding box center [58, 65] width 34 height 6
click at [319, 19] on input "text" at bounding box center [341, 19] width 45 height 9
type input "****"
click at [42, 41] on span "Select all" at bounding box center [51, 39] width 21 height 6
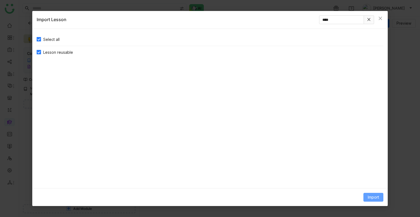
click at [375, 197] on span "Import" at bounding box center [373, 197] width 11 height 6
click at [366, 184] on span "Link Content" at bounding box center [363, 186] width 27 height 6
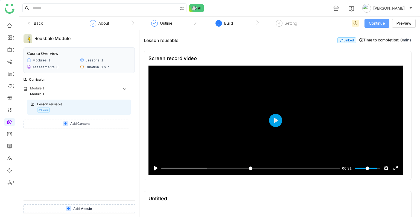
click at [371, 23] on span "Continue" at bounding box center [377, 23] width 16 height 6
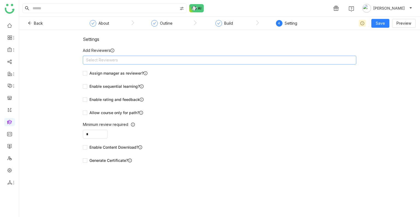
click at [141, 62] on nz-select-top-control "Select Reviewers" at bounding box center [220, 60] width 274 height 9
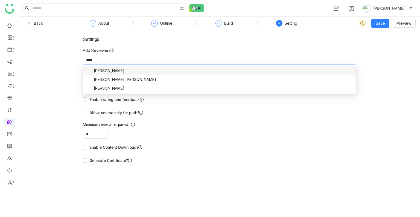
type input "*****"
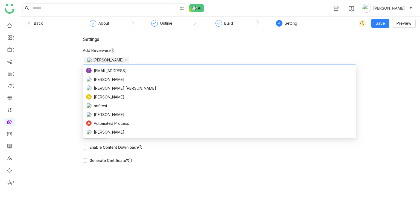
click at [253, 48] on nz-form-label "Add Reviewers" at bounding box center [220, 51] width 274 height 8
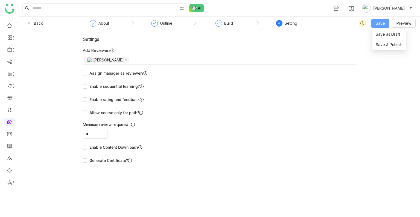
click at [383, 24] on span "Save" at bounding box center [380, 23] width 9 height 6
click at [382, 50] on div "Save as Draft Save & Publish" at bounding box center [389, 39] width 33 height 21
click at [394, 40] on li "Save & Publish" at bounding box center [389, 44] width 33 height 10
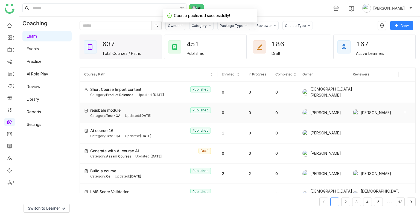
click at [112, 111] on span "reusbale module" at bounding box center [105, 110] width 30 height 6
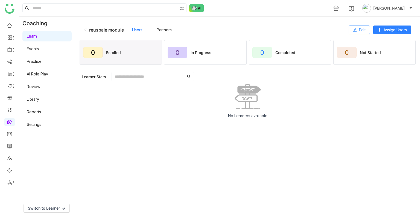
click at [360, 30] on span "Edit" at bounding box center [362, 30] width 7 height 6
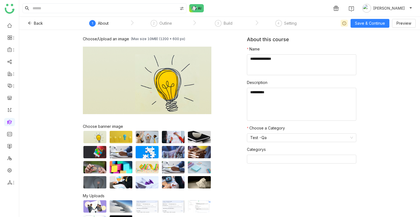
click at [166, 30] on div "Choose/Upload an image (Max size 10MB) (1200 x 600 px) Browse Image Choose bann…" at bounding box center [219, 123] width 401 height 187
click at [165, 23] on div "Outline" at bounding box center [166, 23] width 13 height 7
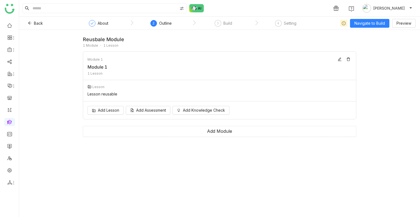
click at [236, 22] on nz-step "3 Build" at bounding box center [223, 25] width 62 height 10
click at [229, 24] on div "Build" at bounding box center [228, 23] width 9 height 7
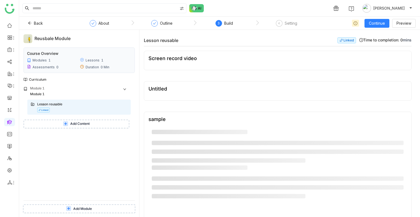
click at [81, 123] on span "Add Content" at bounding box center [79, 123] width 19 height 5
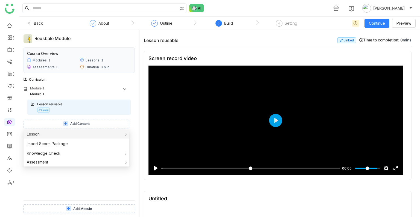
scroll to position [394, 0]
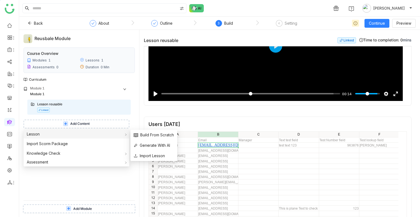
click at [67, 137] on div "Lesson" at bounding box center [77, 133] width 106 height 9
click at [148, 155] on span "Import Lesson" at bounding box center [149, 155] width 31 height 6
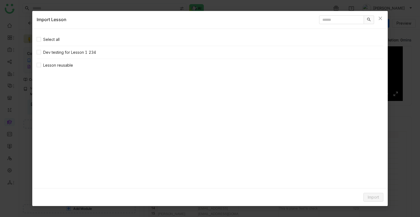
click at [42, 68] on nz-list-item "Lesson reusable" at bounding box center [210, 65] width 347 height 13
click at [50, 65] on span "Lesson reusable" at bounding box center [58, 65] width 34 height 6
click at [378, 199] on span "Import" at bounding box center [373, 197] width 11 height 6
click at [368, 176] on span "Clone Content" at bounding box center [365, 175] width 30 height 6
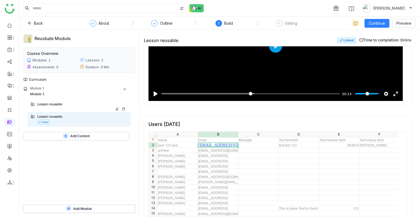
click at [50, 107] on div "Lesson reusable" at bounding box center [78, 104] width 103 height 10
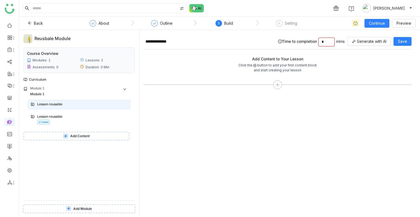
click at [80, 206] on span "Add Module" at bounding box center [82, 208] width 19 height 5
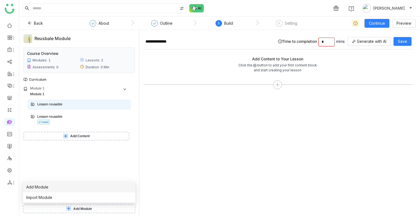
click at [57, 188] on li "Add Module" at bounding box center [79, 186] width 113 height 10
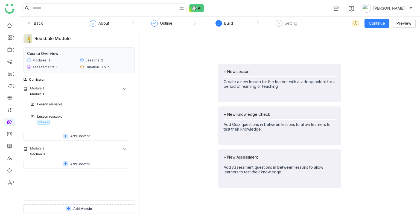
click at [71, 159] on button "Add Content" at bounding box center [77, 163] width 106 height 9
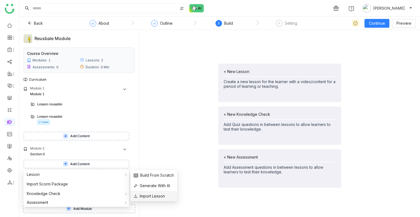
click at [143, 197] on span "Import Lesson" at bounding box center [149, 196] width 31 height 6
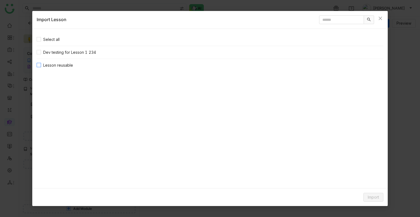
click at [54, 62] on span "Lesson reusable" at bounding box center [58, 65] width 34 height 6
click at [373, 201] on div "Import" at bounding box center [210, 197] width 356 height 18
click at [372, 195] on span "Import" at bounding box center [373, 197] width 11 height 6
click at [364, 175] on span "Clone Content" at bounding box center [365, 175] width 30 height 6
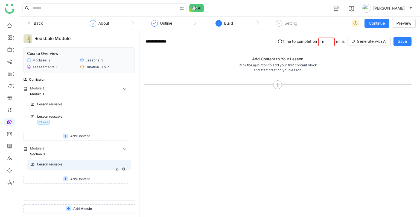
click at [124, 167] on icon at bounding box center [123, 168] width 3 height 3
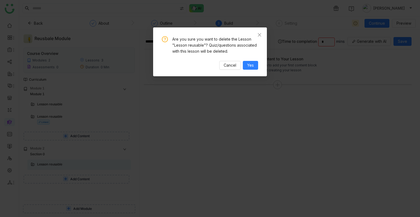
click at [246, 71] on div "Are you sure you want to delete the Lesson "Lesson reusable"? Quiz/questions as…" at bounding box center [210, 51] width 114 height 49
click at [250, 68] on span "Yes" at bounding box center [250, 65] width 7 height 6
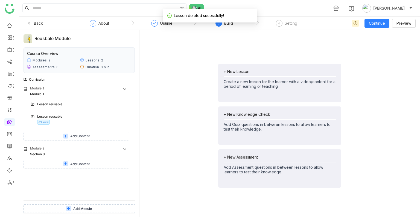
click at [71, 166] on span "Add Content" at bounding box center [79, 163] width 19 height 5
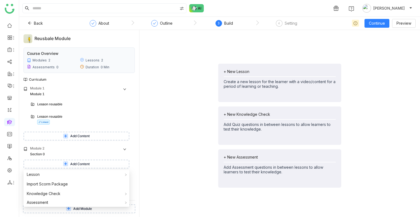
click at [174, 157] on div "+ New Lesson Create a new lesson for the learner with a video/content for a per…" at bounding box center [280, 125] width 272 height 182
click at [79, 163] on span "Add Content" at bounding box center [79, 163] width 19 height 5
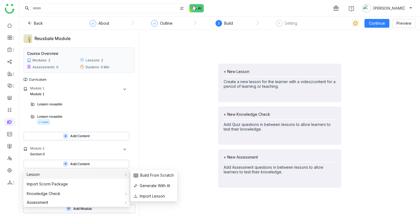
click at [82, 172] on div "Lesson" at bounding box center [77, 174] width 106 height 9
click at [160, 195] on span "Import Lesson" at bounding box center [149, 196] width 31 height 6
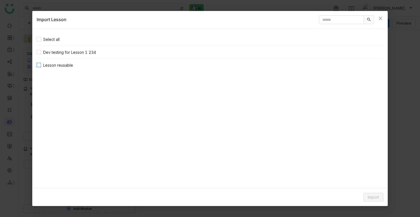
click at [51, 67] on span "Lesson reusable" at bounding box center [58, 65] width 34 height 6
click at [373, 197] on span "Import" at bounding box center [373, 197] width 11 height 6
click at [362, 174] on span "Clone Content" at bounding box center [365, 175] width 30 height 6
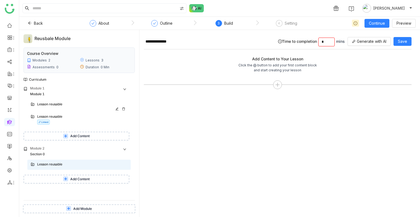
click at [60, 108] on div "Lesson reusable" at bounding box center [78, 104] width 103 height 10
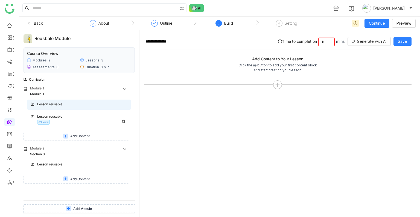
click at [57, 117] on div "Lesson reusable" at bounding box center [76, 116] width 79 height 5
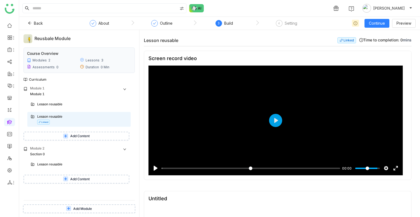
scroll to position [394, 0]
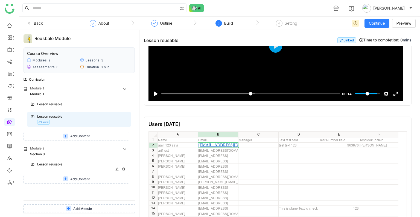
click at [56, 165] on div "Lesson reusable" at bounding box center [76, 164] width 79 height 5
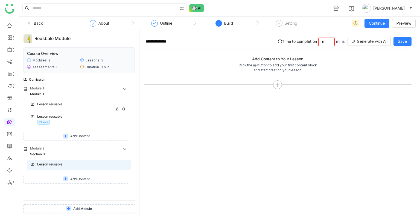
click at [116, 109] on icon at bounding box center [117, 108] width 3 height 3
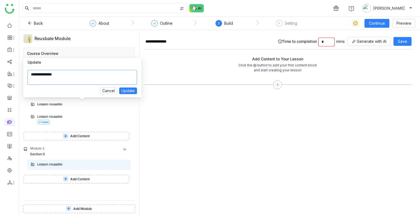
click at [67, 76] on textarea at bounding box center [83, 77] width 110 height 15
click at [119, 120] on div "Lesson reusable Linked" at bounding box center [82, 119] width 90 height 11
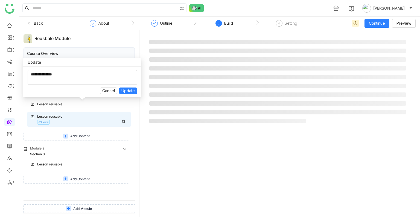
click at [88, 121] on div "Lesson reusable Linked" at bounding box center [82, 119] width 90 height 11
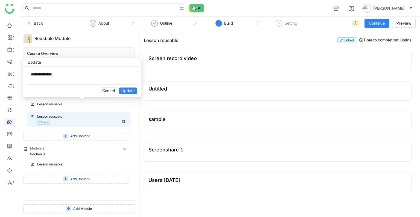
click at [88, 121] on div "Lesson reusable Linked" at bounding box center [82, 119] width 90 height 11
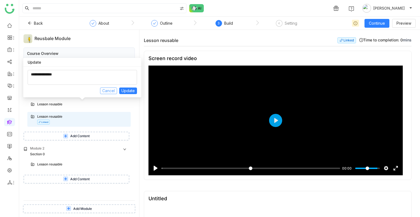
scroll to position [394, 0]
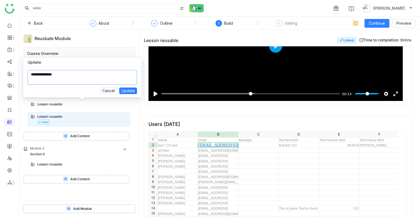
click at [81, 75] on textarea at bounding box center [83, 77] width 110 height 15
paste textarea "**********"
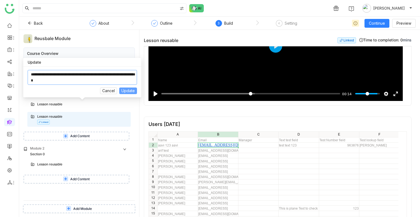
type textarea "**********"
click at [133, 93] on span "Update" at bounding box center [128, 91] width 13 height 6
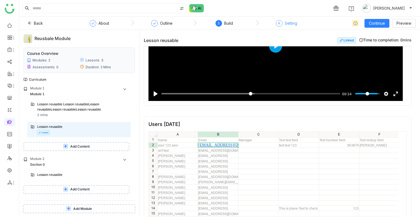
click at [287, 20] on div "Setting" at bounding box center [291, 23] width 13 height 7
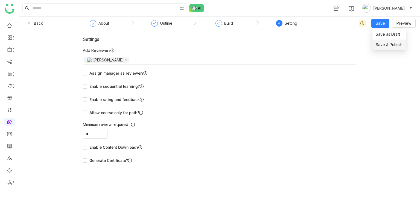
click at [384, 45] on span "Save & Publish" at bounding box center [389, 45] width 27 height 6
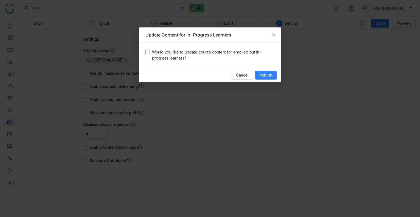
click at [233, 53] on span "Would you like to update course content for enrolled but in-progress learners?" at bounding box center [212, 55] width 125 height 12
click at [268, 74] on span "Publish" at bounding box center [266, 75] width 13 height 6
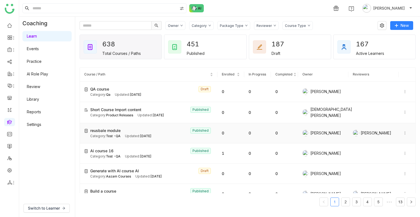
click at [107, 127] on span "reusbale module" at bounding box center [105, 130] width 30 height 6
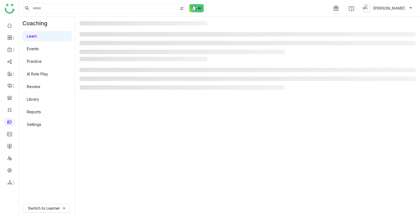
click at [107, 126] on gtmb-manage-detail-wrapper at bounding box center [248, 116] width 336 height 191
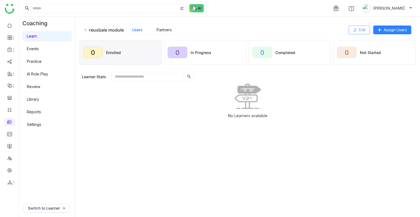
click at [358, 29] on button "Edit" at bounding box center [359, 29] width 21 height 9
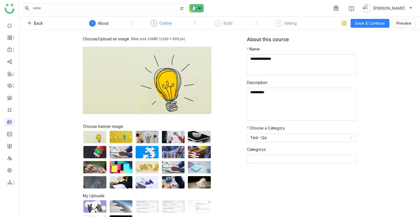
click at [171, 23] on div "Outline" at bounding box center [166, 23] width 13 height 7
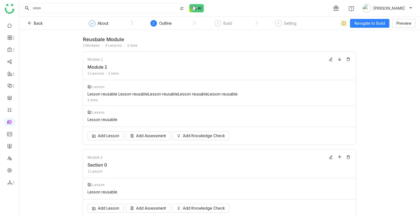
scroll to position [22, 0]
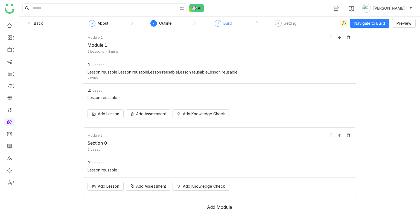
click at [225, 22] on div "Build" at bounding box center [228, 23] width 9 height 7
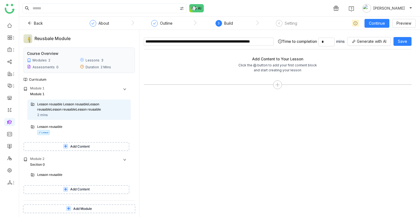
click at [261, 41] on input "**********" at bounding box center [209, 42] width 130 height 8
click at [124, 109] on icon at bounding box center [123, 108] width 3 height 3
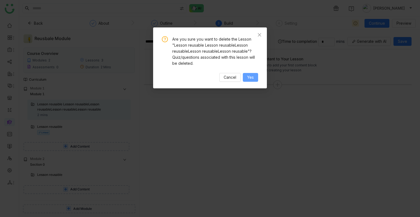
click at [255, 75] on button "Yes" at bounding box center [250, 77] width 15 height 9
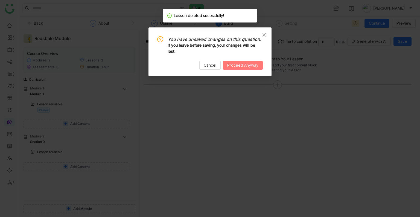
click at [244, 68] on span "Proceed Anyway" at bounding box center [242, 65] width 31 height 6
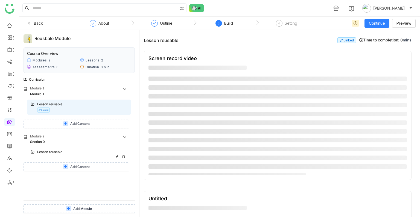
click at [72, 151] on div "Lesson reusable" at bounding box center [76, 151] width 79 height 5
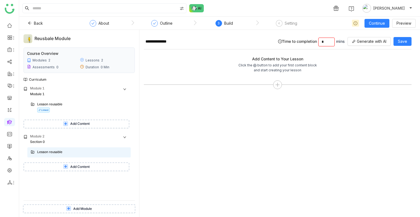
click at [10, 124] on ul at bounding box center [9, 104] width 19 height 172
click at [73, 210] on button "Add Module" at bounding box center [79, 208] width 113 height 9
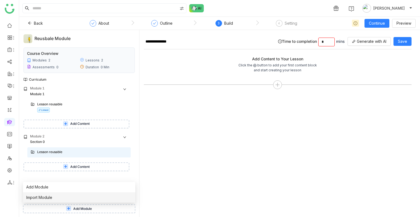
click at [44, 194] on span "Import Module" at bounding box center [39, 197] width 26 height 6
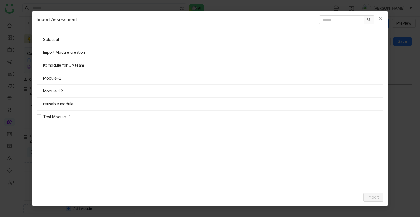
click at [57, 104] on span "reusable module" at bounding box center [58, 104] width 35 height 6
click at [373, 201] on div "Import" at bounding box center [210, 197] width 356 height 18
click at [373, 196] on span "Import" at bounding box center [373, 197] width 11 height 6
click at [363, 183] on span "Link Content" at bounding box center [363, 186] width 27 height 6
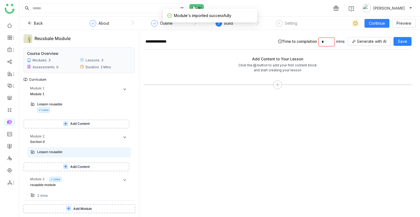
scroll to position [2, 0]
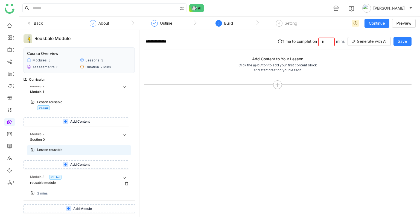
click at [48, 181] on div "reusable module" at bounding box center [74, 182] width 89 height 5
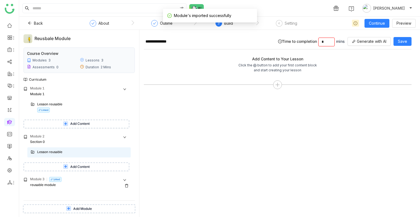
scroll to position [0, 0]
click at [50, 185] on div "reusable module" at bounding box center [74, 184] width 89 height 5
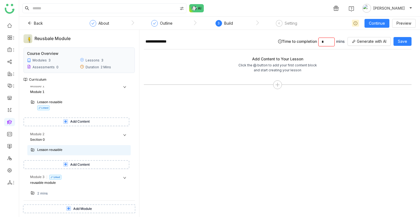
click at [37, 189] on div "2 mins" at bounding box center [78, 193] width 103 height 10
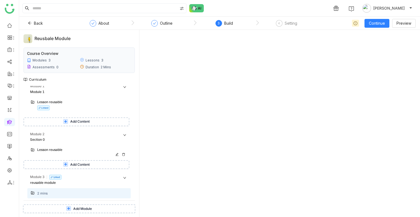
click at [124, 153] on icon at bounding box center [123, 154] width 3 height 3
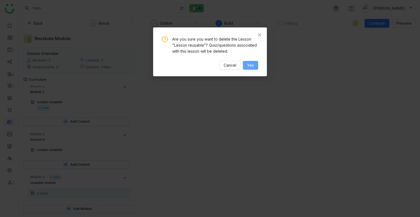
click at [257, 68] on button "Yes" at bounding box center [250, 65] width 15 height 9
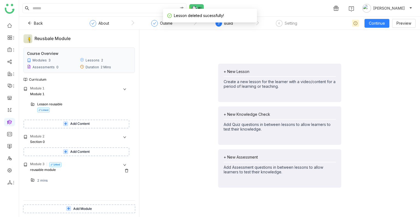
click at [36, 169] on div "reusable module" at bounding box center [74, 169] width 89 height 5
click at [38, 179] on div "2 mins" at bounding box center [42, 180] width 10 height 5
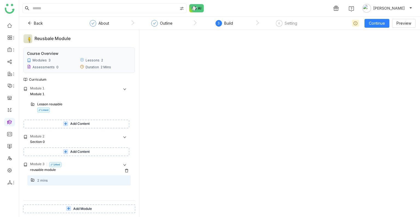
click at [49, 166] on div "Module 3 Linked" at bounding box center [80, 164] width 101 height 6
click at [45, 95] on div "Module 1" at bounding box center [74, 93] width 89 height 5
click at [51, 104] on div "Lesson reusable" at bounding box center [76, 104] width 79 height 5
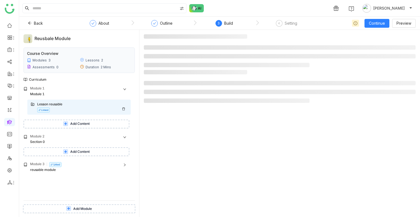
click at [51, 104] on div "Lesson reusable" at bounding box center [76, 104] width 79 height 5
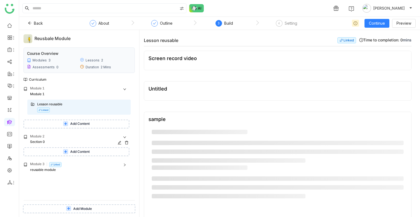
click at [56, 140] on div "Section 0" at bounding box center [74, 141] width 89 height 5
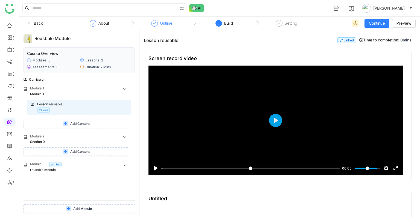
click at [41, 161] on div "Module 3" at bounding box center [37, 163] width 15 height 5
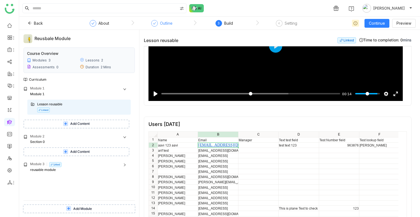
click at [169, 20] on div "Outline" at bounding box center [166, 23] width 13 height 7
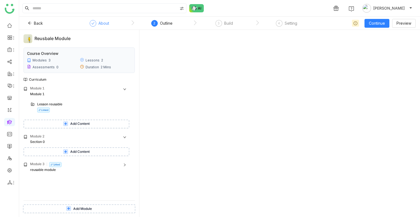
click at [105, 23] on div "About" at bounding box center [104, 23] width 11 height 7
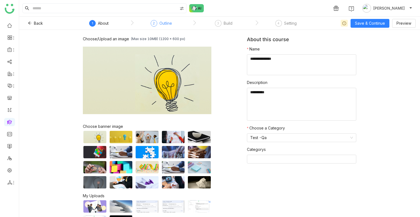
click at [163, 22] on div "Outline" at bounding box center [166, 23] width 13 height 7
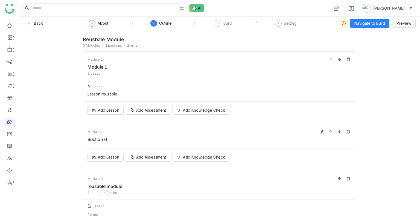
scroll to position [25, 0]
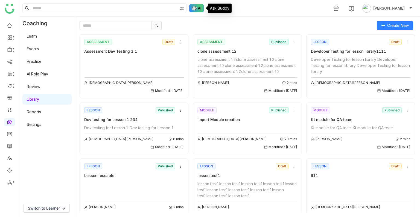
click at [196, 7] on img at bounding box center [196, 8] width 15 height 8
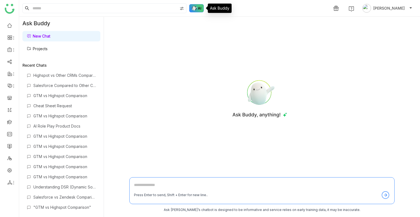
click at [196, 7] on img at bounding box center [196, 8] width 15 height 8
click at [40, 50] on link "Projects" at bounding box center [37, 48] width 21 height 5
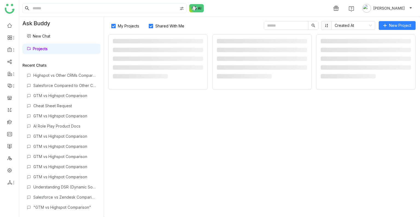
click at [40, 50] on link "Projects" at bounding box center [37, 48] width 21 height 5
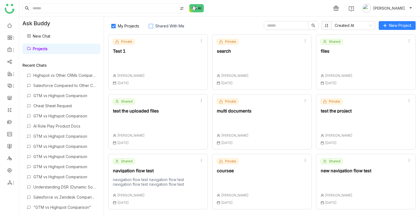
scroll to position [118, 0]
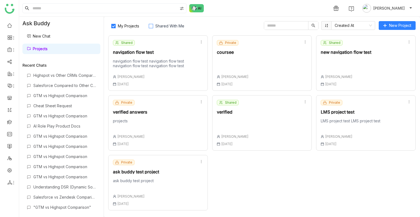
click at [162, 24] on span "Shared With Me" at bounding box center [169, 26] width 33 height 5
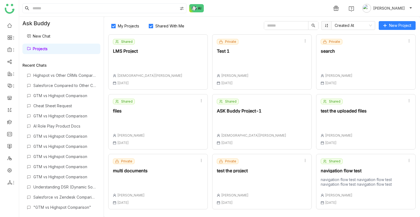
click at [136, 25] on span "My Projects" at bounding box center [129, 26] width 26 height 5
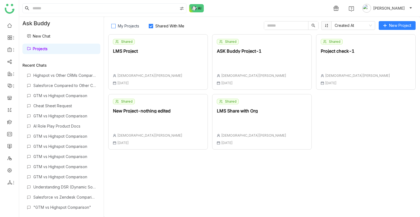
click at [129, 27] on span "My Projects" at bounding box center [129, 26] width 26 height 5
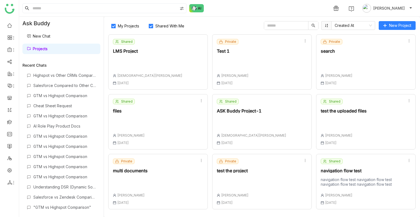
click at [129, 27] on span "My Projects" at bounding box center [129, 26] width 26 height 5
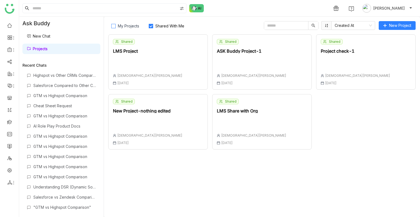
click at [129, 27] on span "My Projects" at bounding box center [129, 26] width 26 height 5
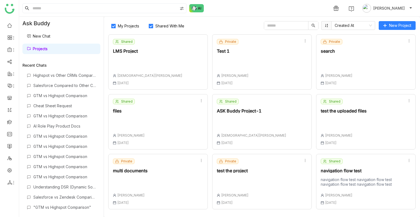
click at [158, 25] on span "Shared With Me" at bounding box center [169, 26] width 33 height 5
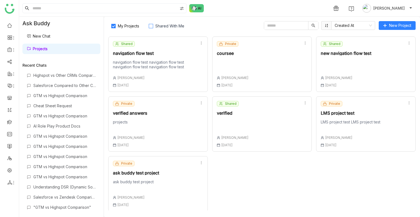
scroll to position [0, 0]
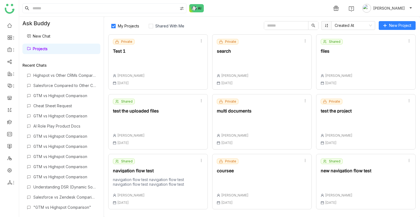
click at [121, 23] on label "My Projects" at bounding box center [126, 25] width 36 height 9
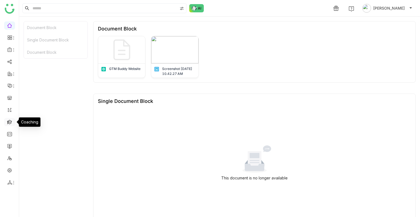
click at [10, 122] on link at bounding box center [9, 121] width 5 height 5
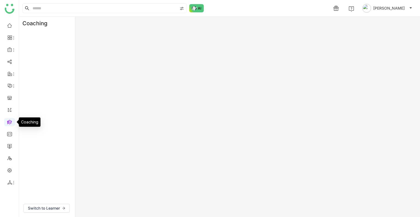
click at [10, 122] on link at bounding box center [9, 121] width 5 height 5
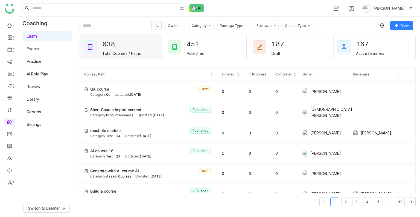
click at [39, 98] on link "Library" at bounding box center [33, 99] width 12 height 5
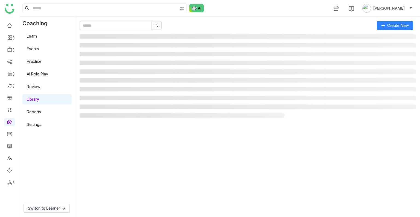
click at [39, 98] on link "Library" at bounding box center [33, 99] width 12 height 5
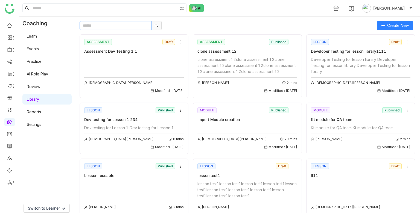
click at [116, 27] on input "text" at bounding box center [116, 25] width 72 height 9
click at [93, 27] on input "text" at bounding box center [116, 25] width 72 height 9
paste input "**********"
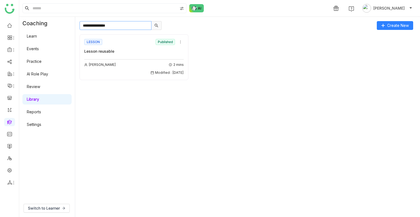
type input "**********"
click at [130, 24] on input "**********" at bounding box center [116, 25] width 72 height 9
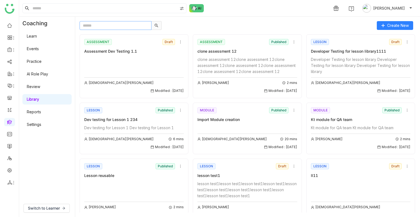
paste input "**********"
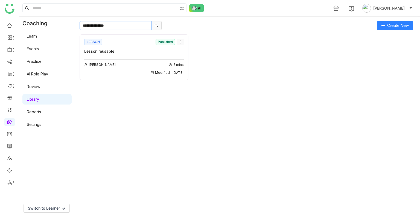
type input "**********"
click at [181, 42] on icon at bounding box center [181, 42] width 4 height 4
click at [185, 51] on span "Edit" at bounding box center [184, 52] width 7 height 6
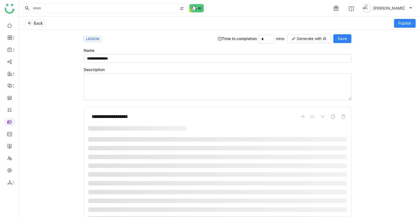
click at [34, 22] on span "Back" at bounding box center [38, 23] width 9 height 6
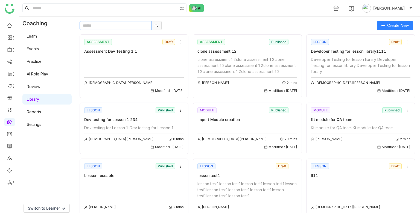
click at [116, 27] on input "text" at bounding box center [116, 25] width 72 height 9
paste input "**********"
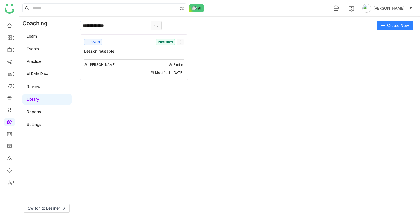
type input "**********"
click at [181, 44] on icon at bounding box center [181, 42] width 4 height 4
click at [189, 73] on span "Add to Course" at bounding box center [194, 73] width 26 height 6
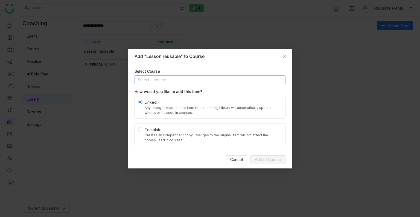
click at [165, 78] on input at bounding box center [208, 80] width 141 height 8
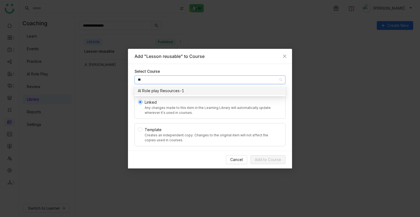
type input "*"
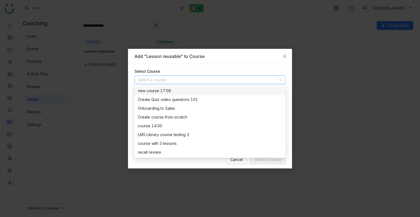
click at [305, 84] on nz-modal-container "Add "Lesson reusable" to Course Select Course Select a course How would you lik…" at bounding box center [210, 108] width 420 height 217
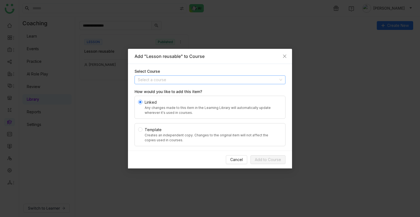
click at [164, 77] on input at bounding box center [208, 80] width 141 height 8
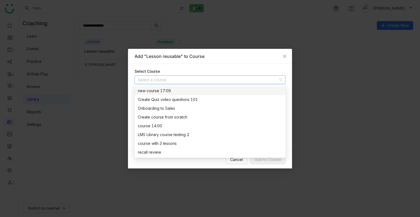
click at [153, 79] on input at bounding box center [208, 80] width 141 height 8
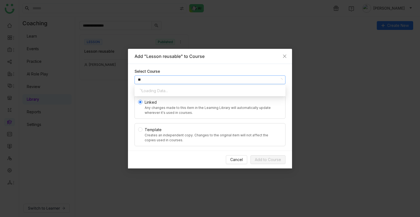
type input "*"
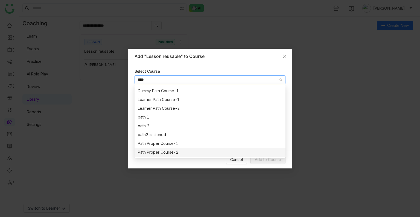
type input "****"
click at [385, 114] on nz-modal-container "Add "Lesson reusable" to Course Select Course **** How would you like to add th…" at bounding box center [210, 108] width 420 height 217
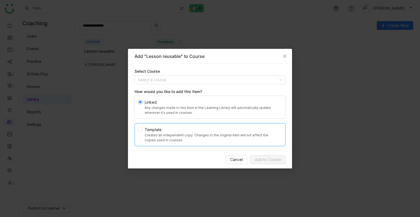
click at [150, 133] on div "Creates an independent copy. Changes to the original item will not affect the c…" at bounding box center [212, 137] width 135 height 10
click at [146, 79] on input at bounding box center [208, 80] width 141 height 8
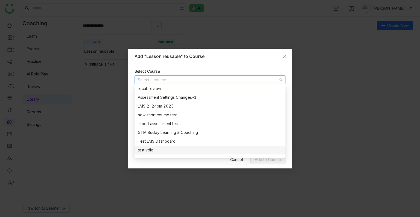
scroll to position [117, 0]
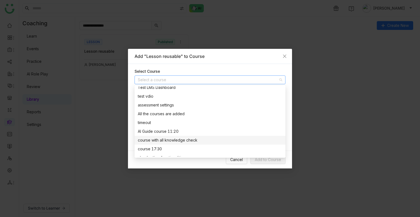
click at [164, 136] on nz-option-item "course with all knowledge check" at bounding box center [210, 140] width 151 height 9
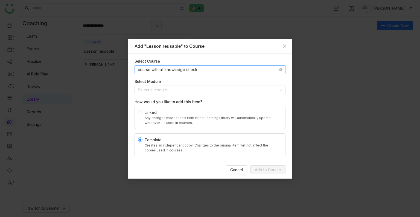
click at [207, 68] on nz-select-item "course with all knowledge check" at bounding box center [210, 69] width 145 height 8
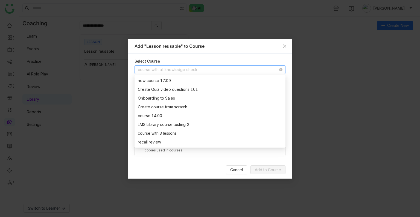
scroll to position [166, 0]
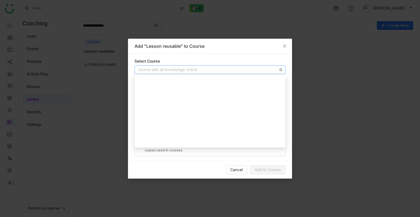
click at [207, 68] on nz-select-item "course with all knowledge check" at bounding box center [210, 69] width 145 height 8
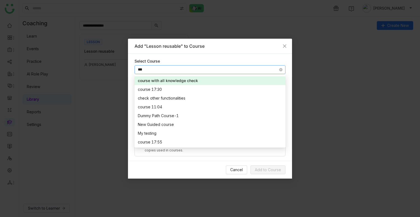
type input "****"
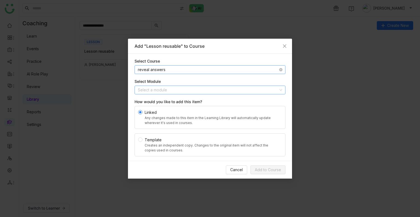
click at [147, 87] on input at bounding box center [208, 90] width 141 height 8
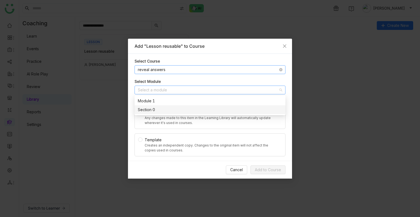
click at [149, 107] on div "Section 0" at bounding box center [210, 109] width 145 height 6
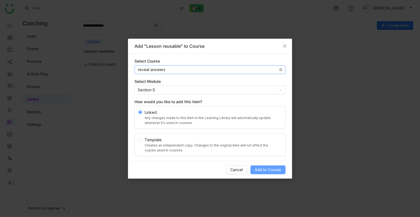
click at [268, 173] on button "Add to Course" at bounding box center [268, 169] width 35 height 9
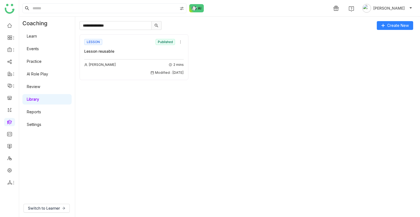
click at [113, 30] on gtmb-course-listing "LESSON Published Lesson reusable Uday Bhanu 2 mins Modified : 26/08/2025" at bounding box center [248, 121] width 336 height 182
drag, startPoint x: 113, startPoint y: 30, endPoint x: 116, endPoint y: 27, distance: 4.3
click at [116, 27] on div "**********" at bounding box center [248, 116] width 336 height 191
click at [116, 27] on input "**********" at bounding box center [116, 25] width 72 height 9
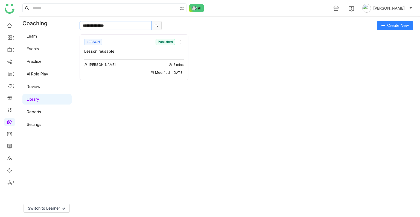
click at [116, 27] on input "**********" at bounding box center [116, 25] width 72 height 9
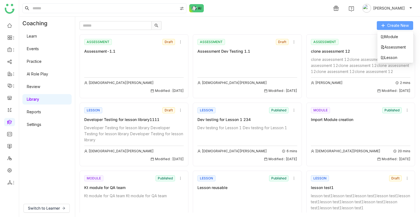
click at [386, 22] on button "Create New" at bounding box center [395, 25] width 36 height 9
click at [385, 37] on span "Module" at bounding box center [390, 37] width 18 height 6
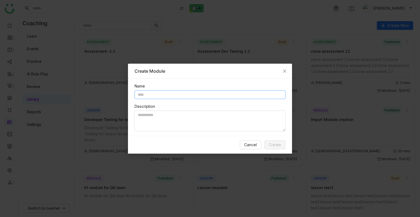
click at [150, 93] on input "text" at bounding box center [210, 94] width 151 height 9
type input "*"
type input "**********"
click at [155, 127] on textarea at bounding box center [210, 120] width 151 height 21
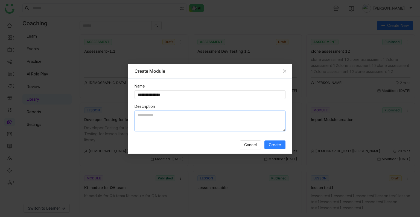
paste textarea "**********"
type textarea "**********"
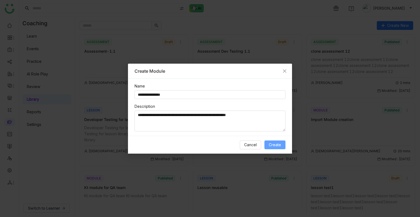
click at [276, 142] on span "Create" at bounding box center [275, 145] width 12 height 6
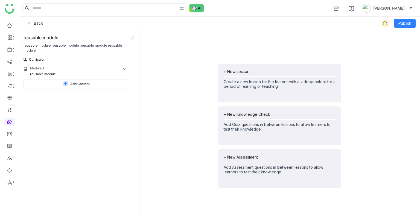
click at [43, 82] on button "Add Content" at bounding box center [77, 83] width 106 height 9
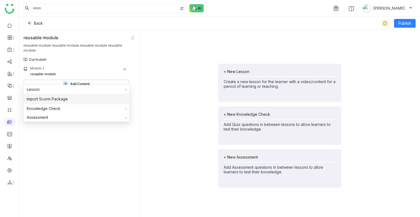
click at [71, 95] on li "Import Scorm Package" at bounding box center [77, 99] width 106 height 10
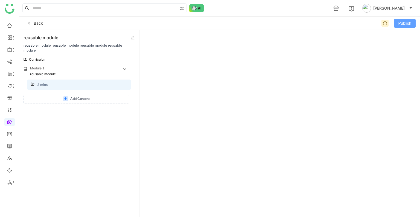
click at [402, 24] on span "Publish" at bounding box center [405, 23] width 13 height 6
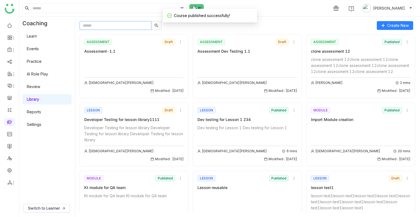
click at [118, 26] on input "text" at bounding box center [116, 25] width 72 height 9
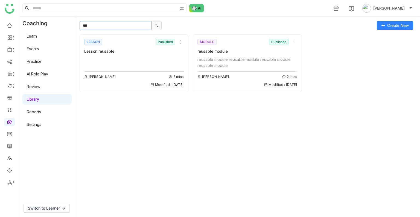
type input "***"
click at [250, 53] on div "reusable module" at bounding box center [248, 51] width 100 height 6
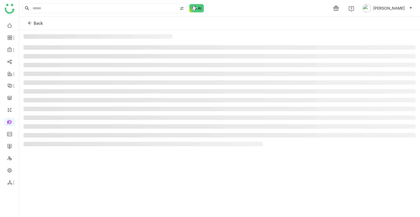
click at [250, 53] on ul at bounding box center [220, 95] width 393 height 101
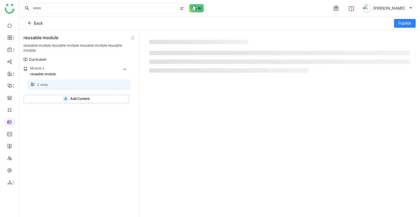
click at [81, 96] on span "Add Content" at bounding box center [79, 98] width 19 height 5
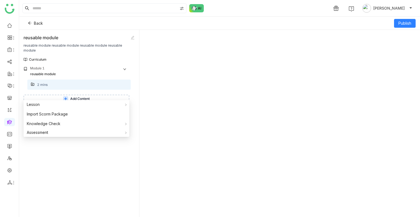
click at [289, 20] on div "Back" at bounding box center [183, 23] width 319 height 9
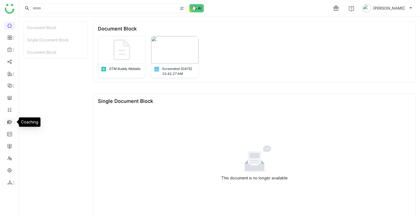
click at [7, 119] on link at bounding box center [9, 121] width 5 height 5
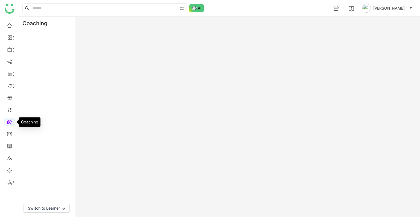
click at [7, 119] on link at bounding box center [9, 121] width 5 height 5
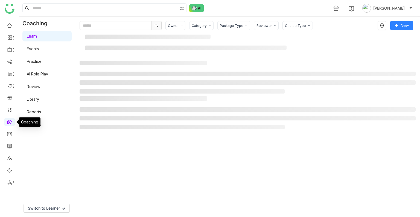
click at [7, 119] on link at bounding box center [9, 121] width 5 height 5
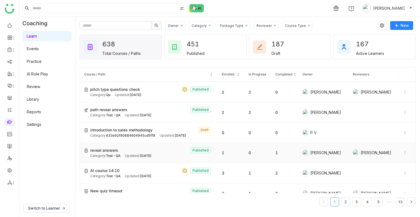
scroll to position [296, 0]
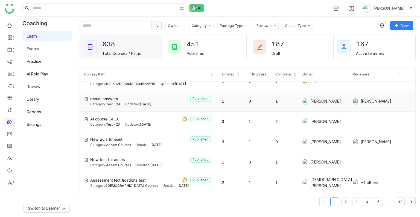
click at [108, 102] on span "Test -QA" at bounding box center [113, 104] width 15 height 4
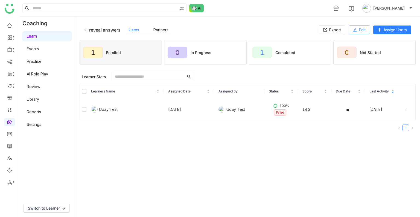
click at [353, 28] on icon at bounding box center [355, 30] width 4 height 4
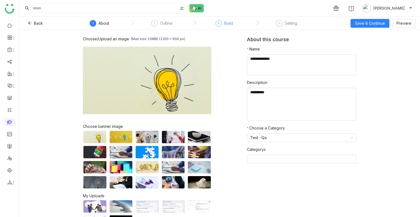
click at [220, 21] on div "3" at bounding box center [219, 23] width 7 height 7
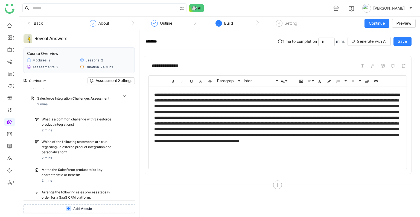
scroll to position [306, 0]
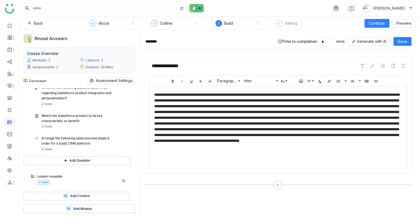
click at [60, 174] on div "Lesson reusable" at bounding box center [76, 176] width 79 height 5
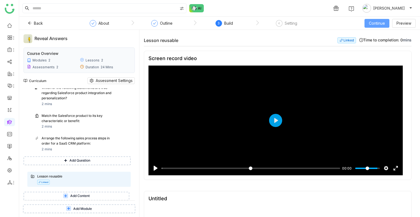
click at [381, 24] on span "Continue" at bounding box center [377, 23] width 16 height 6
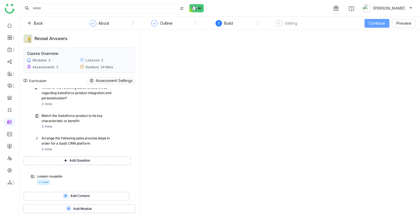
click at [371, 22] on span "Continue" at bounding box center [377, 23] width 16 height 6
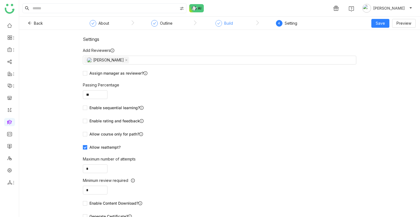
click at [217, 22] on icon at bounding box center [218, 23] width 3 height 3
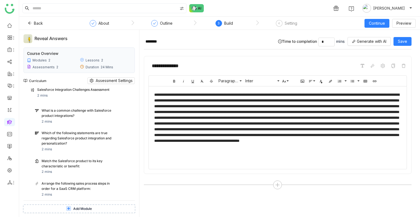
scroll to position [306, 0]
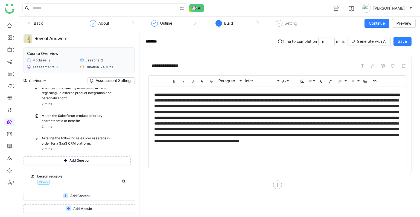
click at [51, 180] on div "Linked" at bounding box center [44, 181] width 15 height 5
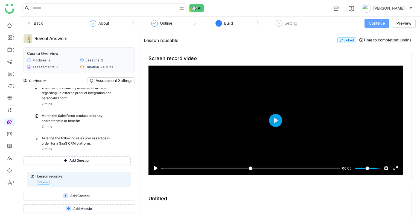
click at [378, 25] on span "Continue" at bounding box center [377, 23] width 16 height 6
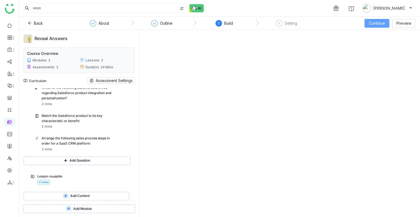
click at [378, 25] on span "Continue" at bounding box center [377, 23] width 16 height 6
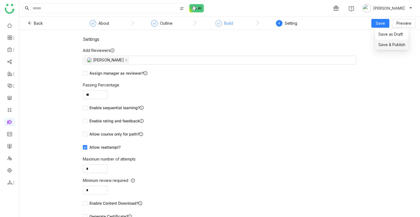
click at [387, 45] on span "Save & Publish" at bounding box center [392, 45] width 27 height 6
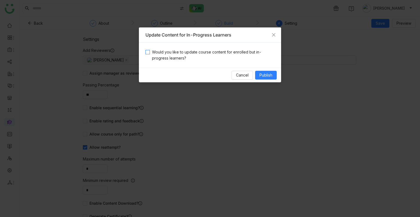
click at [184, 58] on span "Would you like to update course content for enrolled but in-progress learners?" at bounding box center [212, 55] width 125 height 12
click at [270, 77] on span "Publish" at bounding box center [266, 75] width 13 height 6
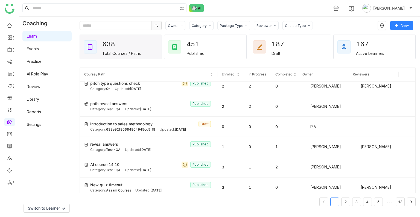
scroll to position [251, 0]
click at [404, 145] on icon at bounding box center [406, 147] width 4 height 4
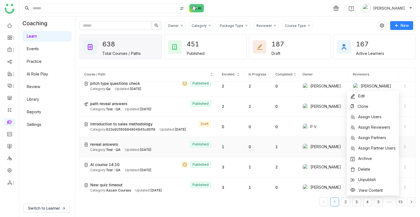
click at [174, 147] on div "Category: Test -QA Updated: [DATE]" at bounding box center [151, 149] width 123 height 5
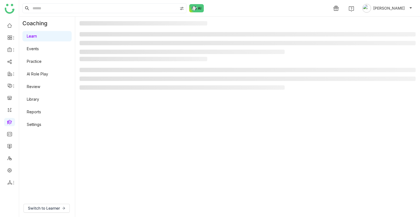
click at [174, 143] on gtmb-manage-detail-wrapper at bounding box center [248, 116] width 336 height 191
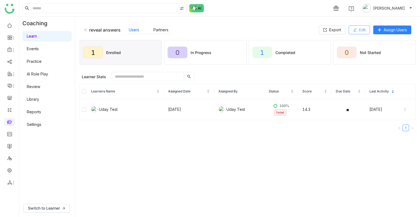
click at [359, 27] on span "Edit" at bounding box center [362, 30] width 7 height 6
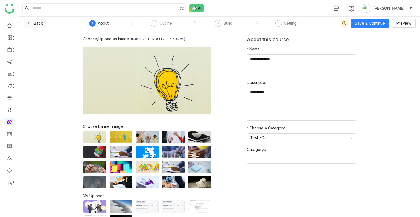
click at [38, 22] on span "Back" at bounding box center [38, 23] width 9 height 6
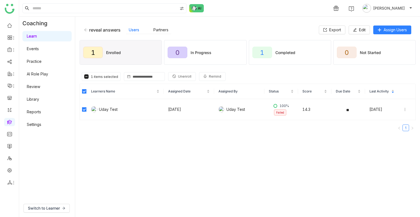
click at [173, 75] on icon at bounding box center [174, 75] width 3 height 3
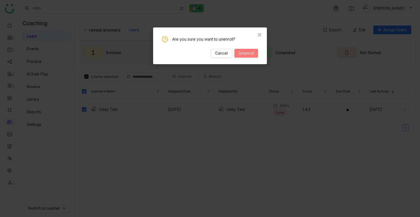
click at [247, 49] on button "Unenroll" at bounding box center [247, 53] width 24 height 9
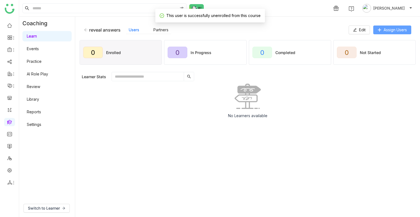
click at [383, 32] on button "Assign Users" at bounding box center [393, 29] width 38 height 9
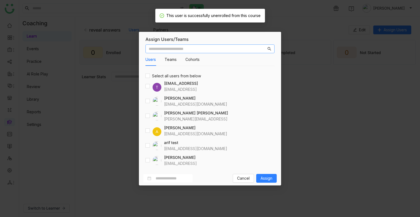
click at [162, 50] on input "text" at bounding box center [208, 49] width 118 height 6
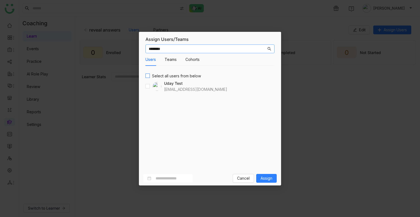
type input "********"
click at [265, 178] on span "Assign" at bounding box center [267, 178] width 12 height 6
